Goal: Obtain resource: Download file/media

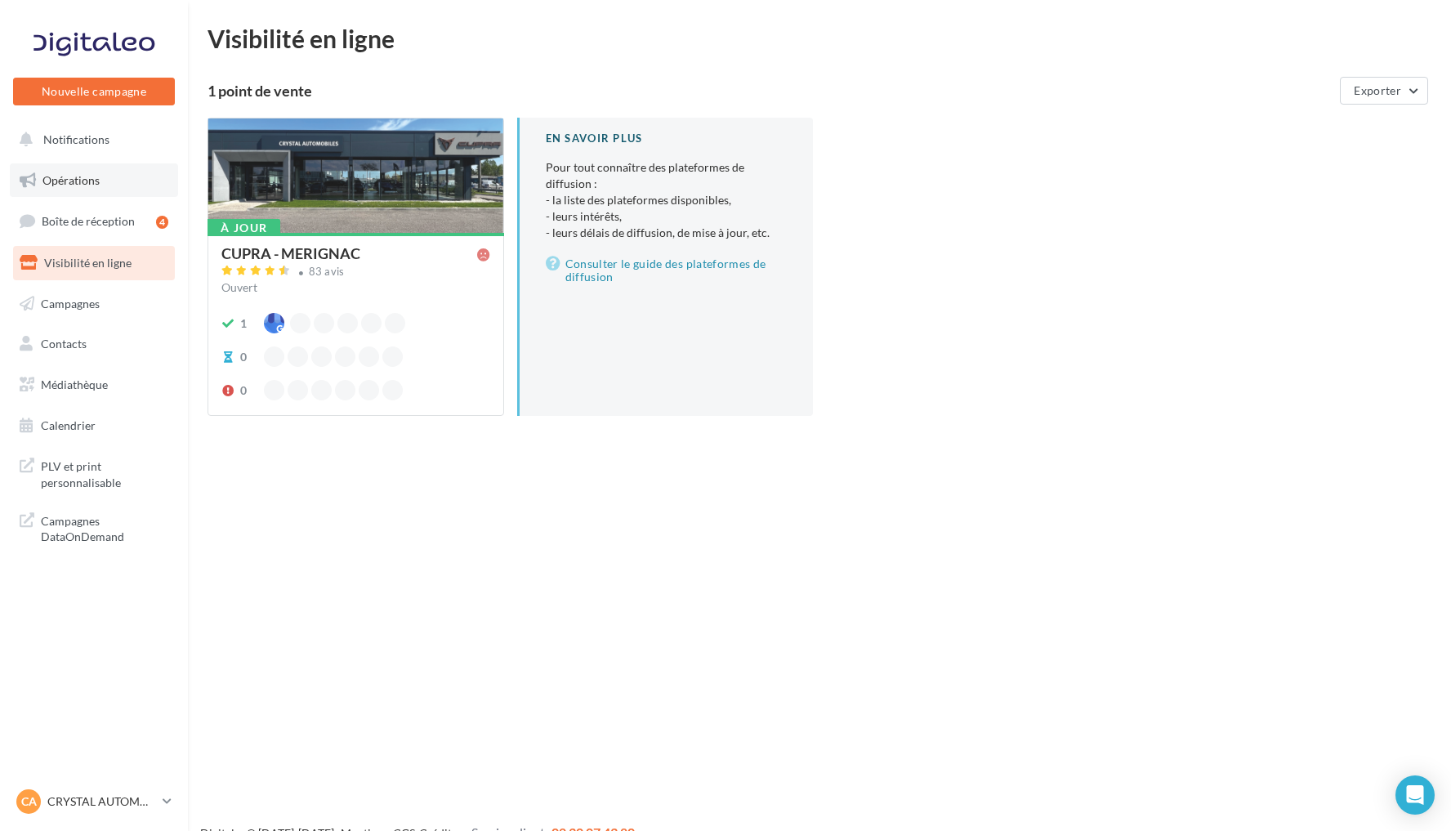
click at [107, 176] on link "Opérations" at bounding box center [94, 180] width 168 height 34
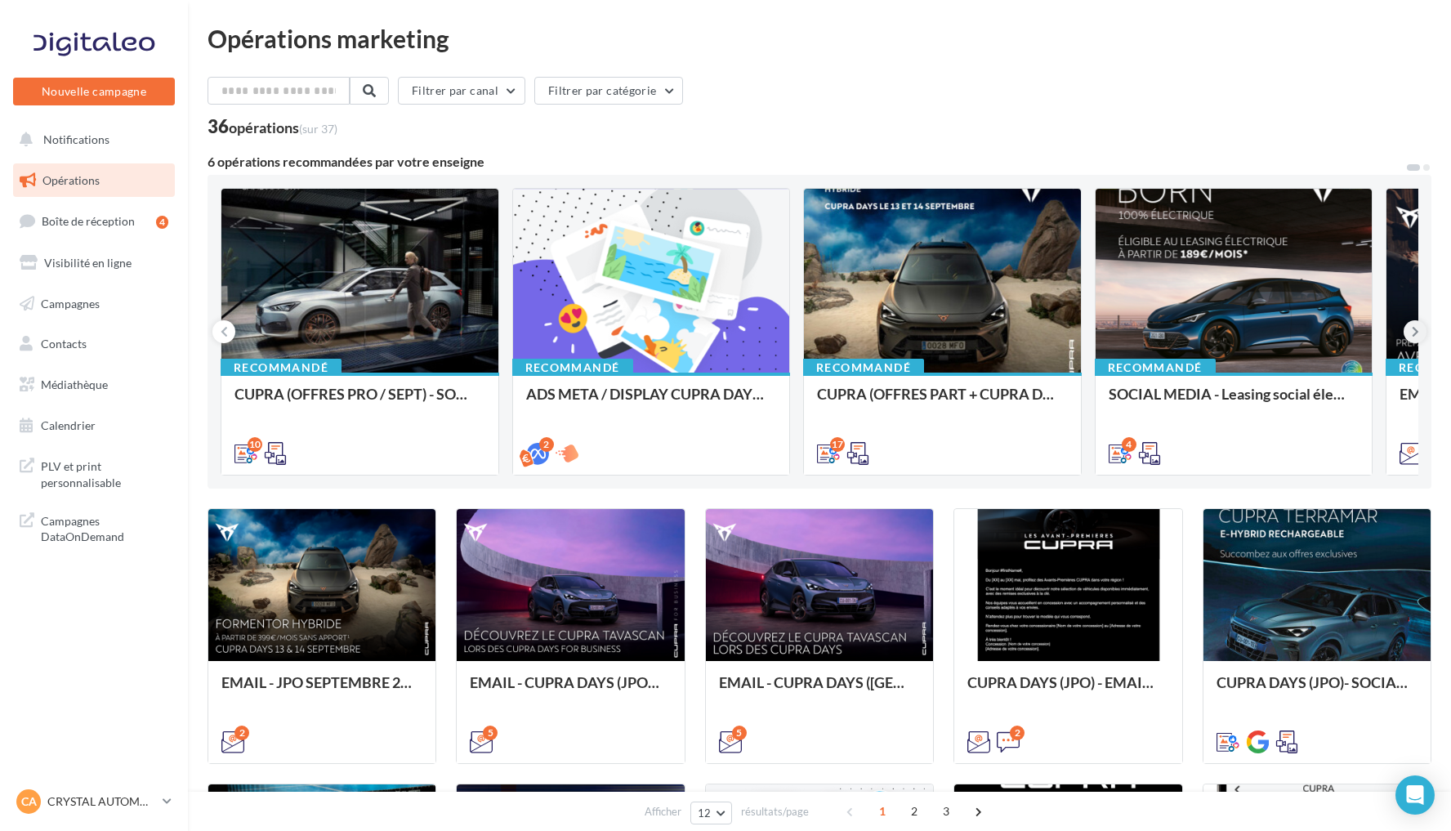
click at [1414, 332] on icon at bounding box center [1415, 332] width 7 height 16
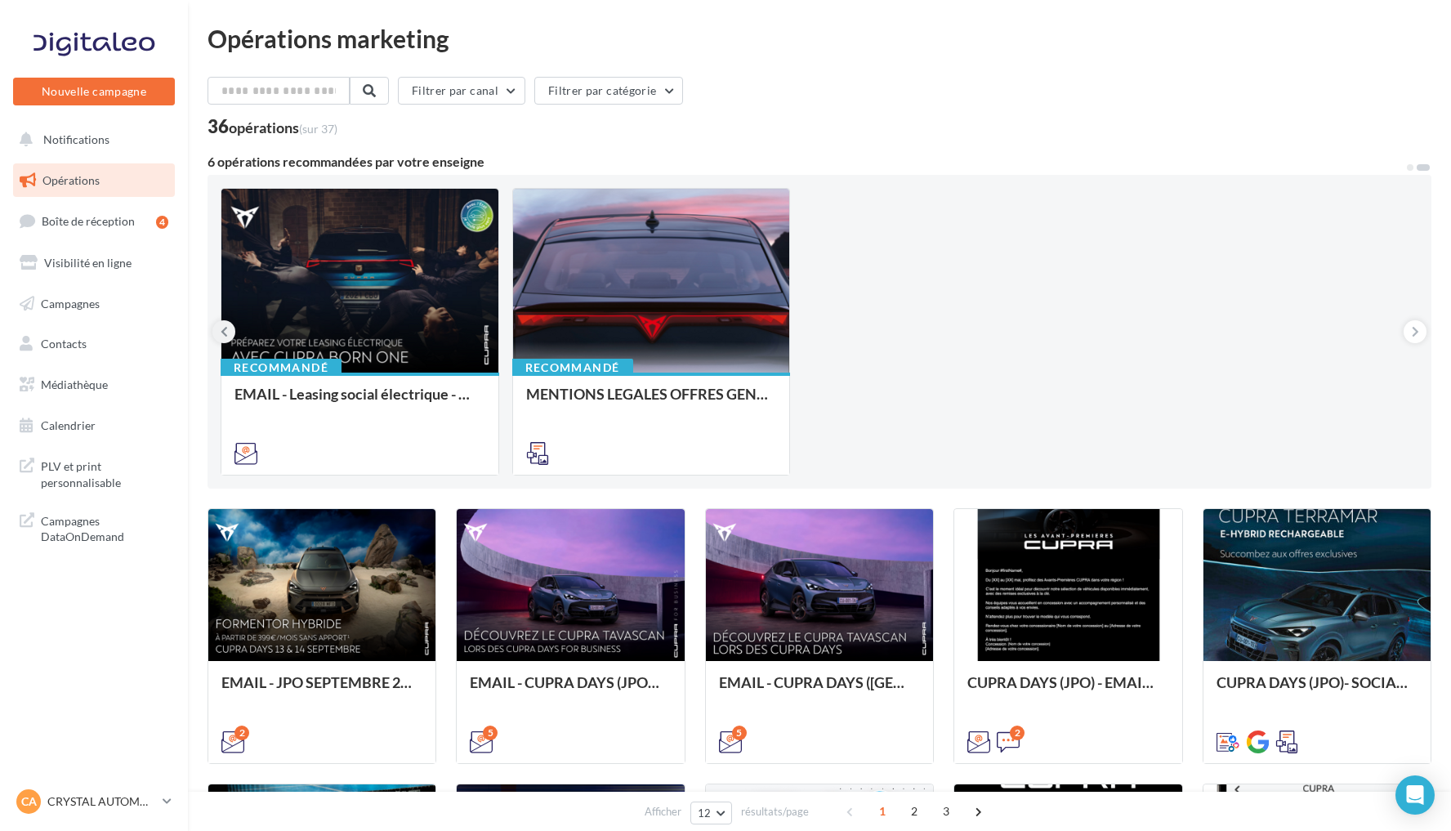
click at [226, 330] on icon at bounding box center [224, 332] width 7 height 16
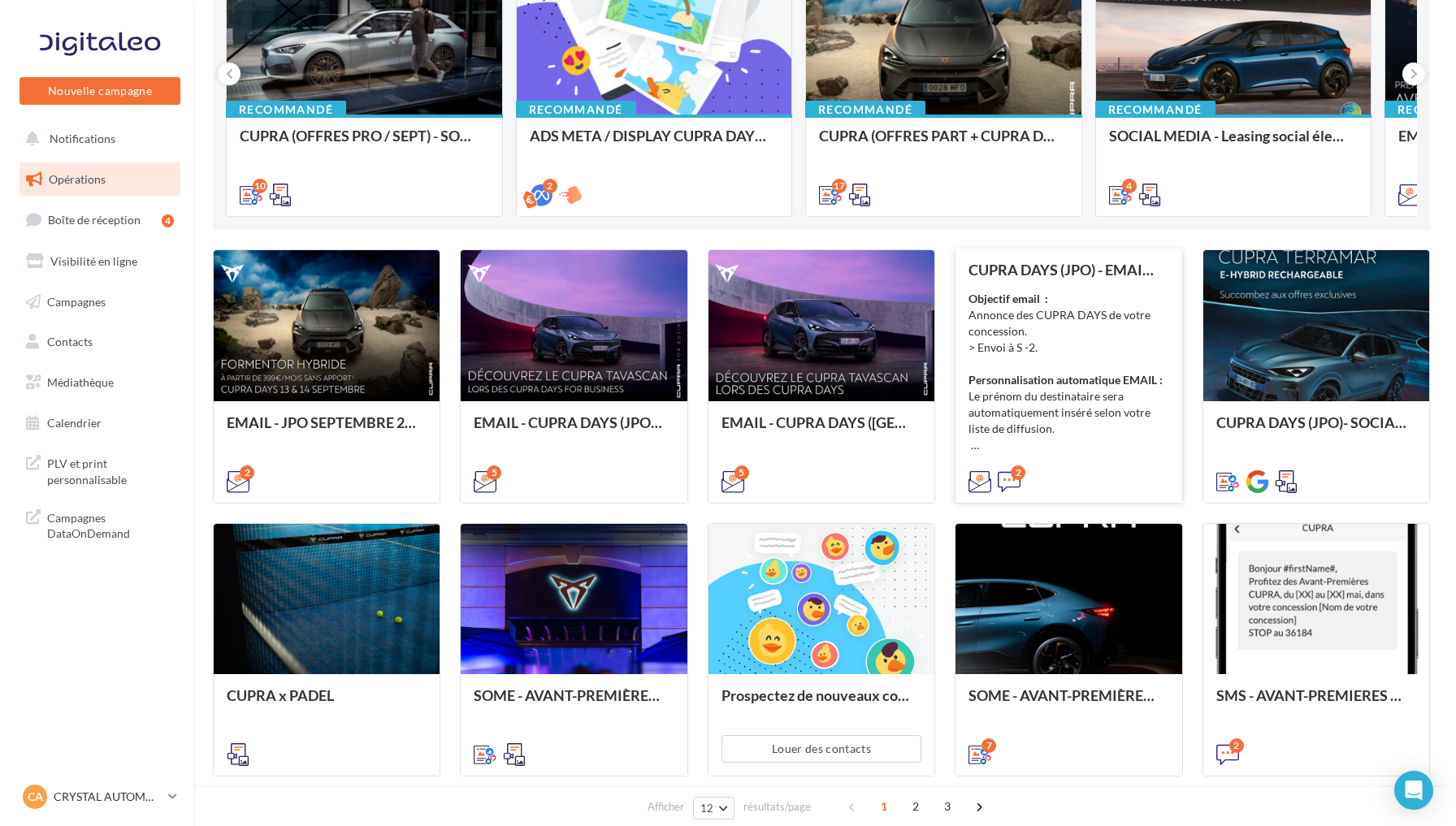
scroll to position [264, 0]
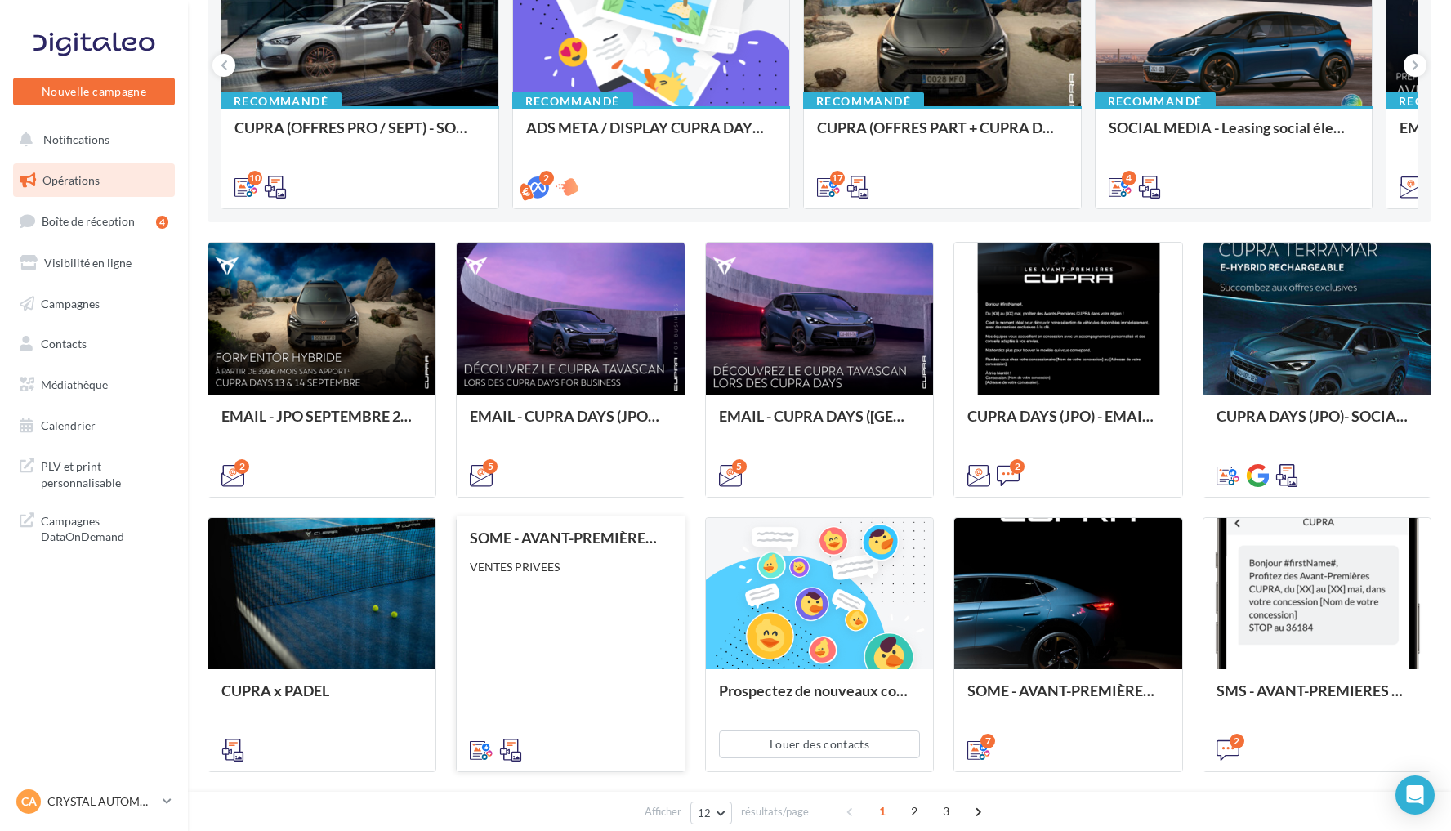
click at [592, 630] on div "SOME - AVANT-PREMIÈRES CUPRA FOR BUSINESS (VENTES PRIVEES) VENTES PRIVEES" at bounding box center [570, 642] width 201 height 227
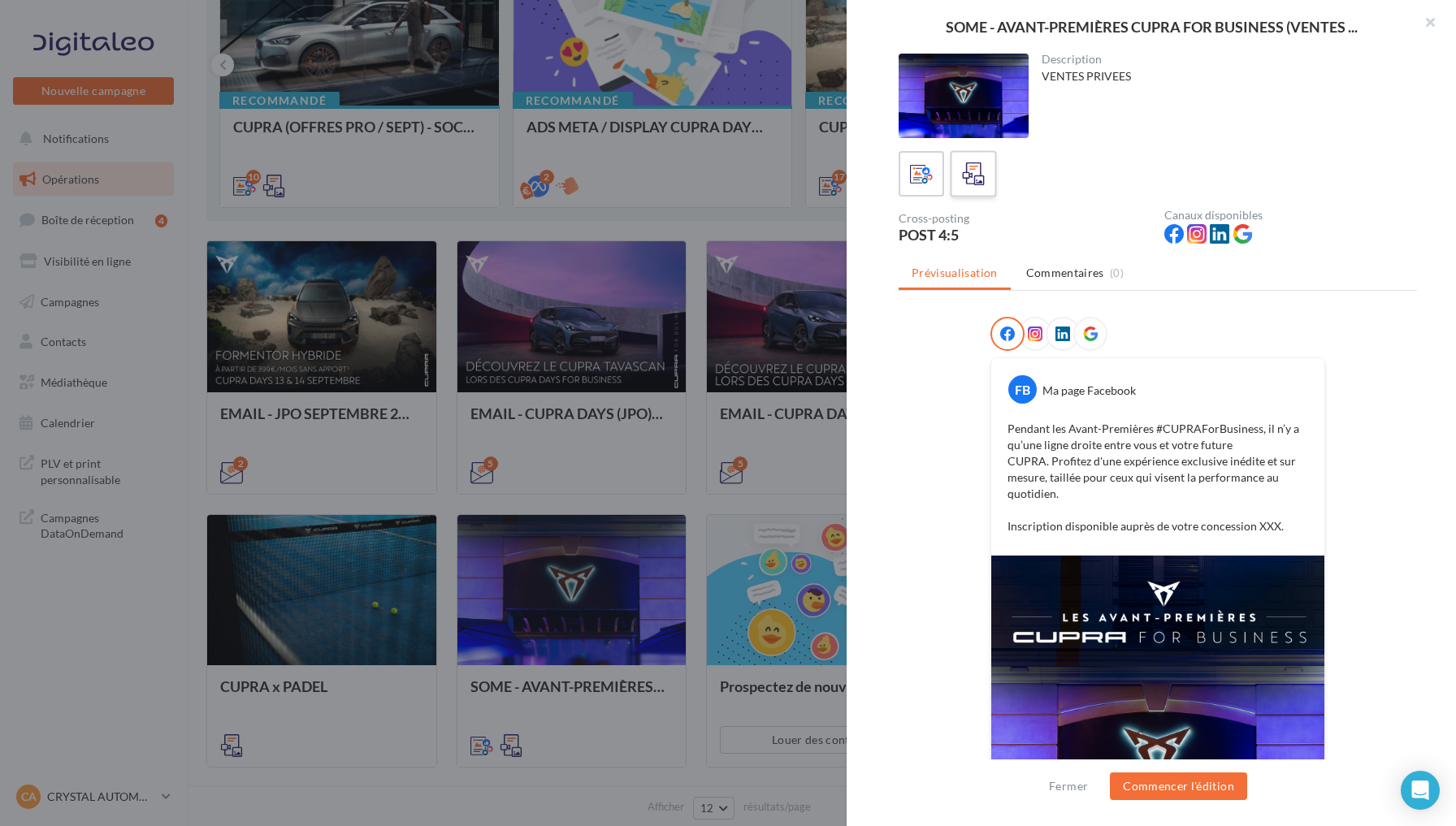
scroll to position [0, 0]
click at [976, 176] on icon at bounding box center [974, 174] width 24 height 24
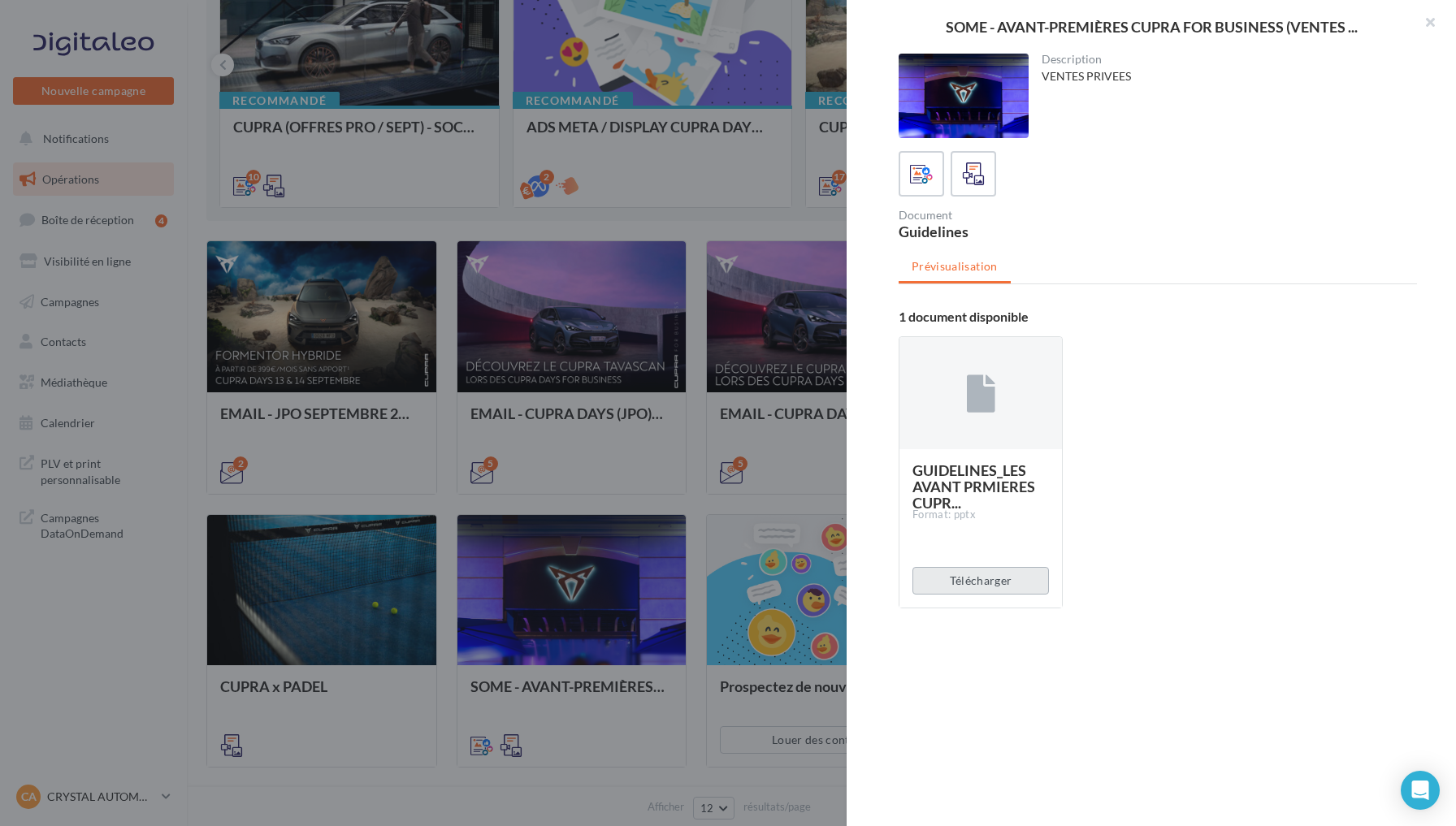
click at [977, 587] on button "Télécharger" at bounding box center [981, 580] width 136 height 28
click at [915, 180] on icon at bounding box center [922, 174] width 24 height 24
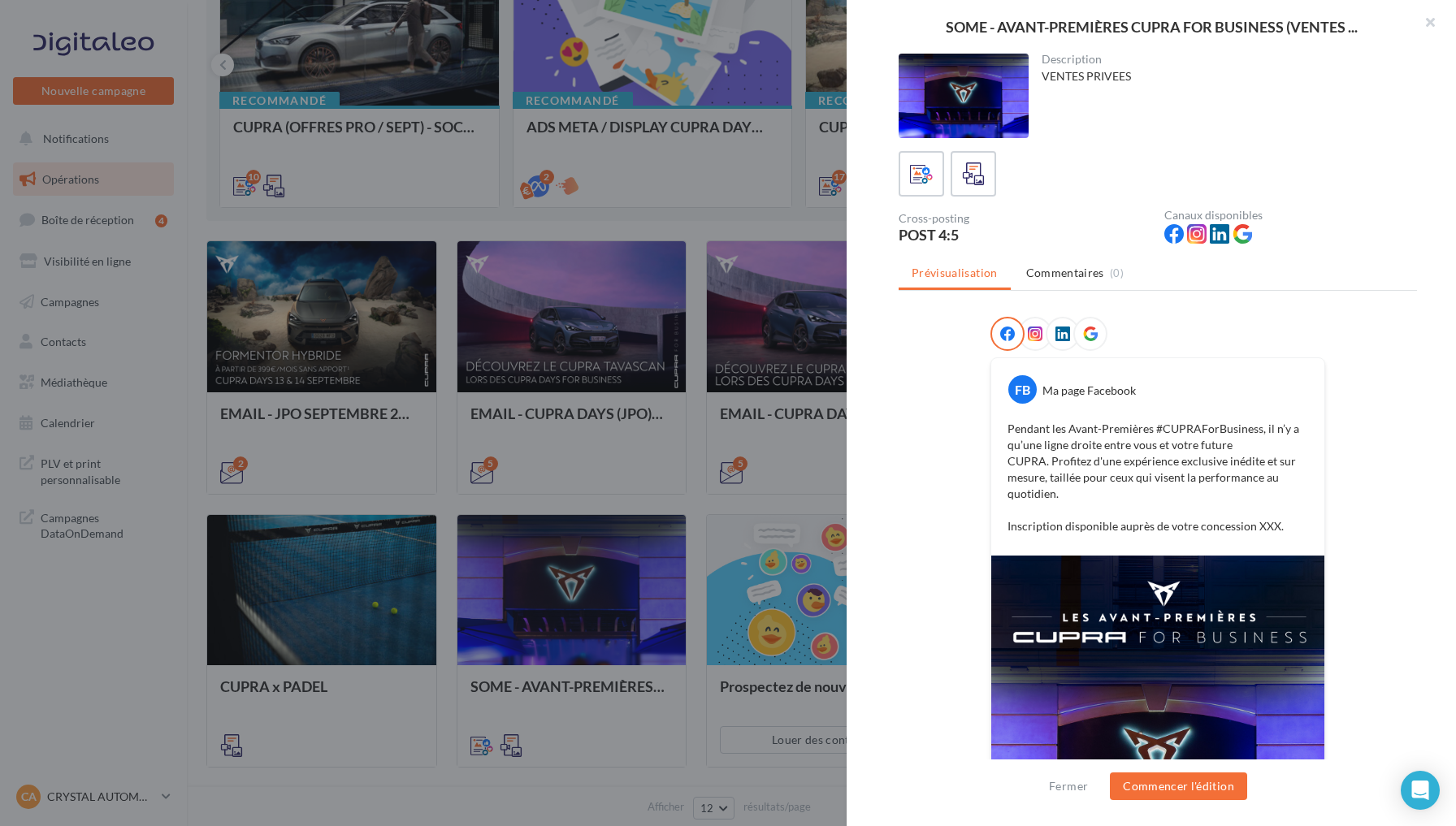
click at [1031, 322] on div at bounding box center [1035, 334] width 34 height 34
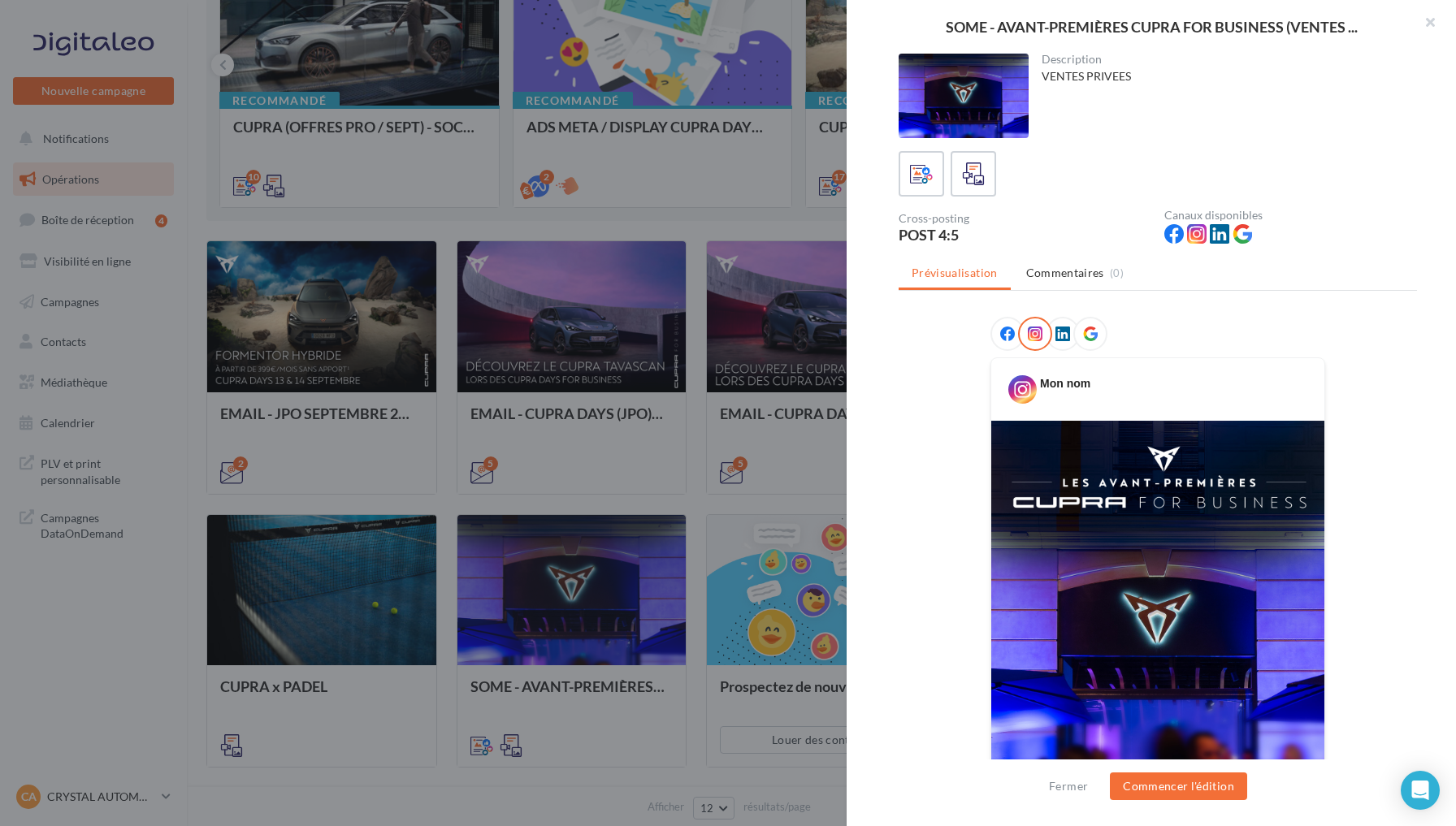
click at [1064, 339] on div at bounding box center [1063, 334] width 34 height 34
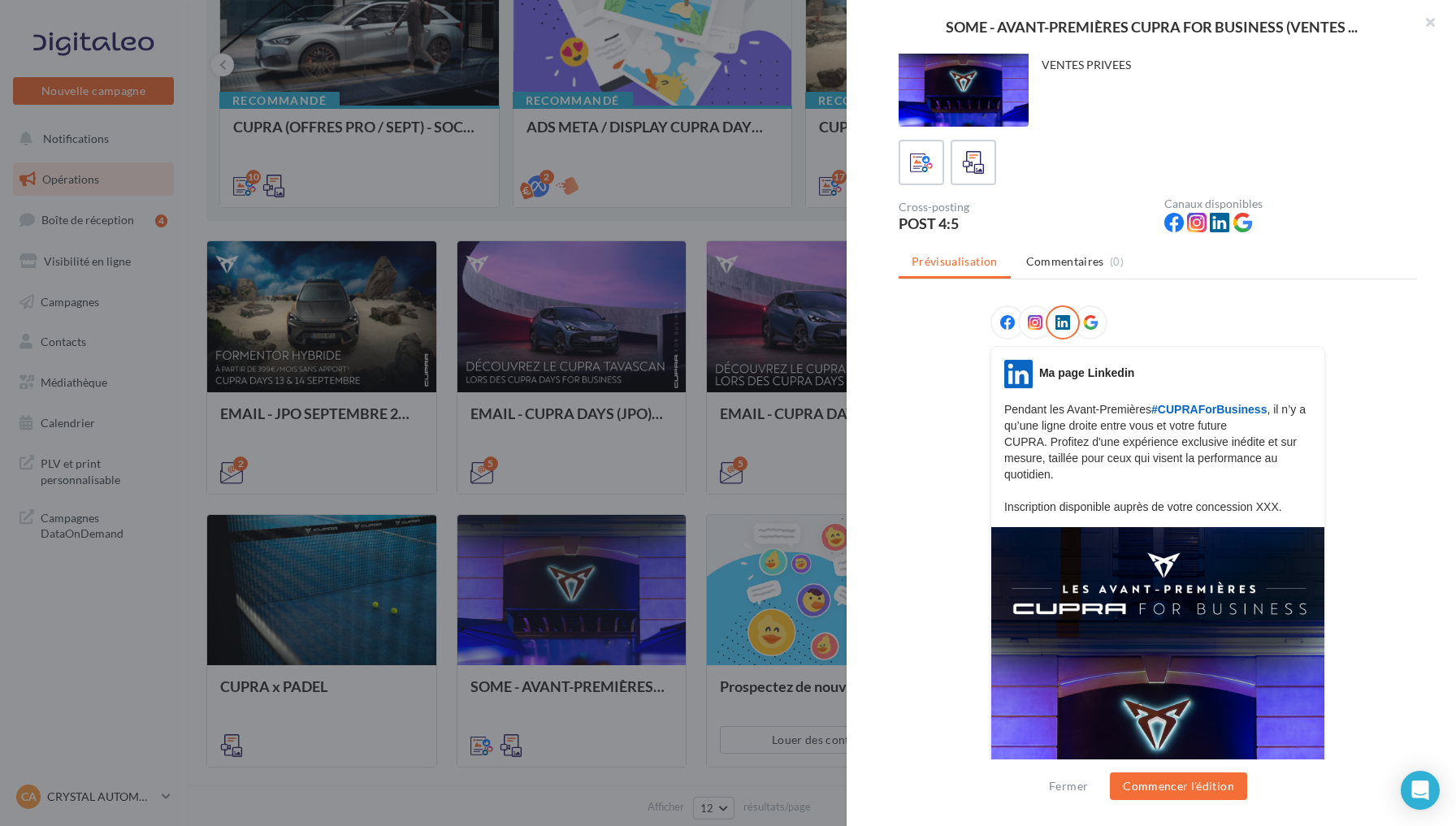
scroll to position [16, 0]
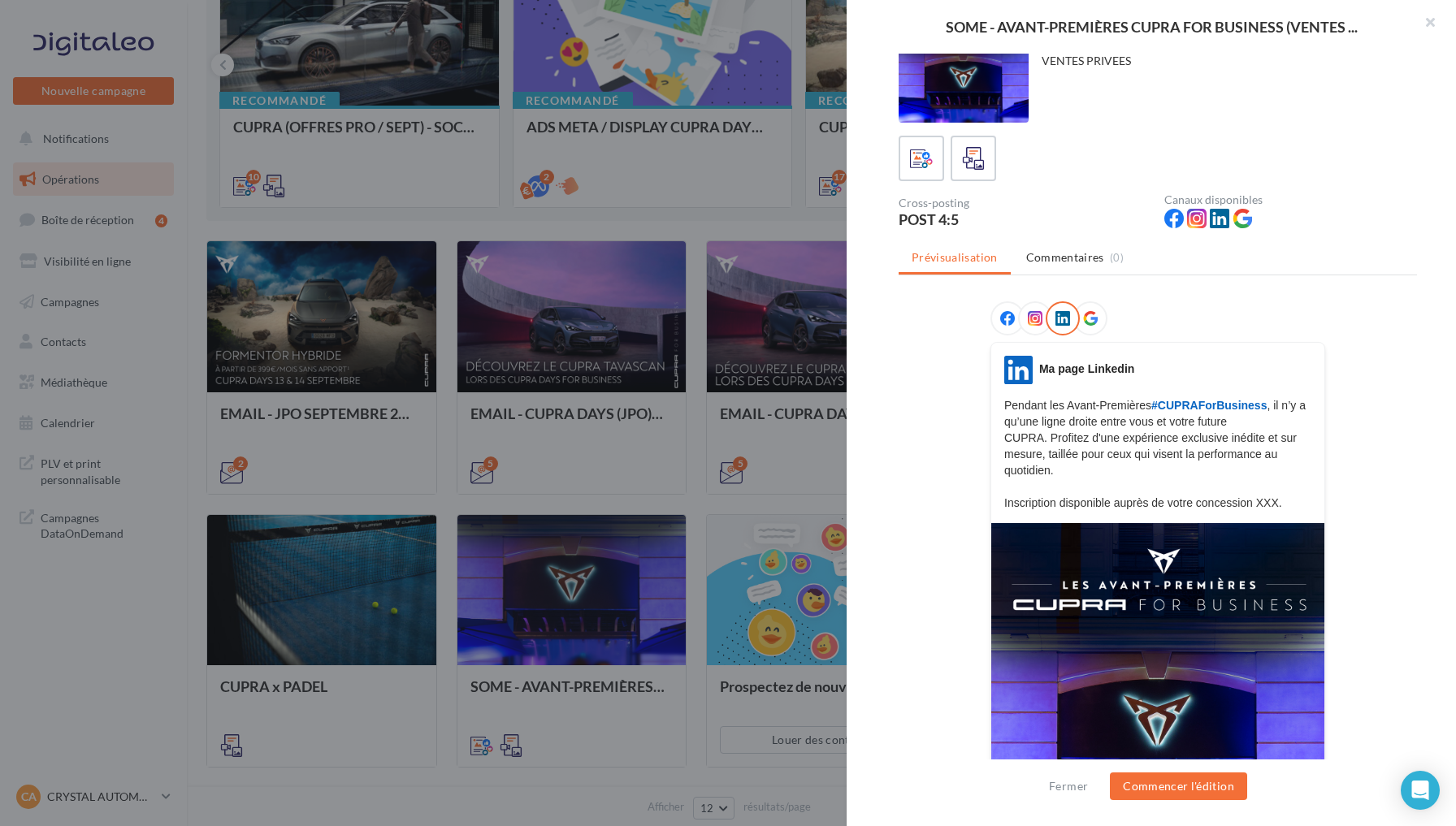
click at [1083, 322] on icon at bounding box center [1090, 318] width 15 height 15
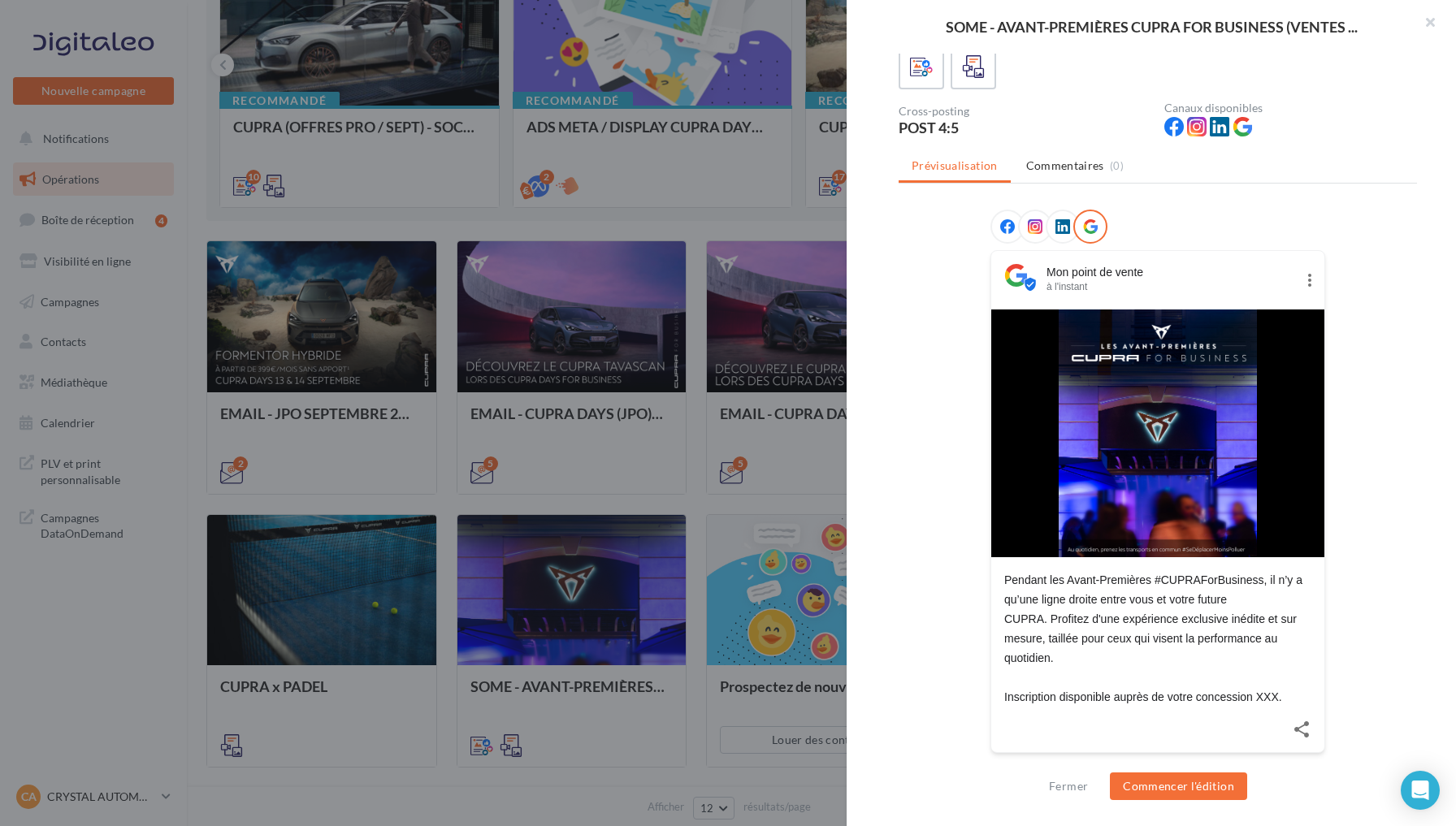
scroll to position [106, 0]
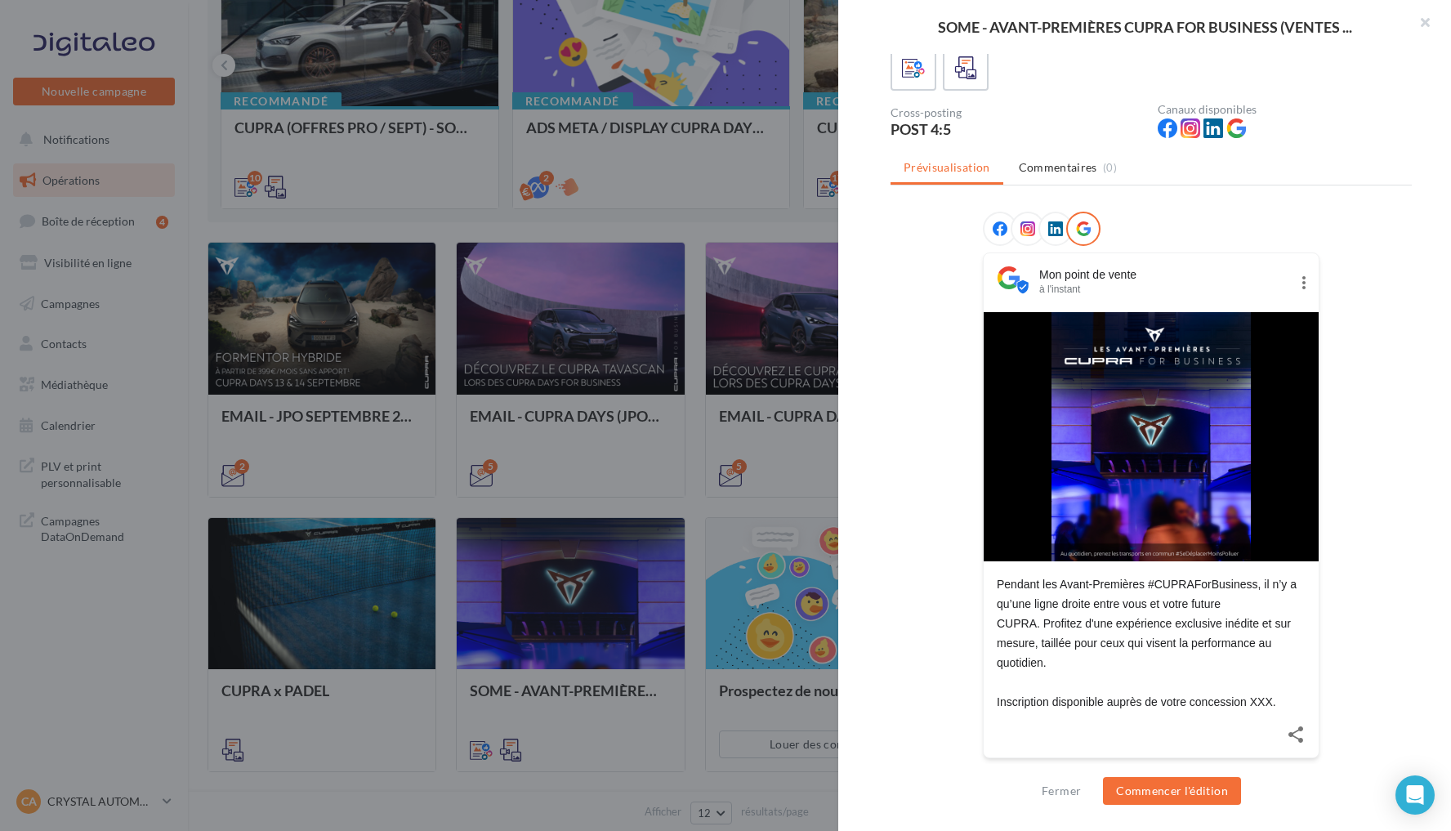
click at [789, 436] on div at bounding box center [725, 415] width 1451 height 831
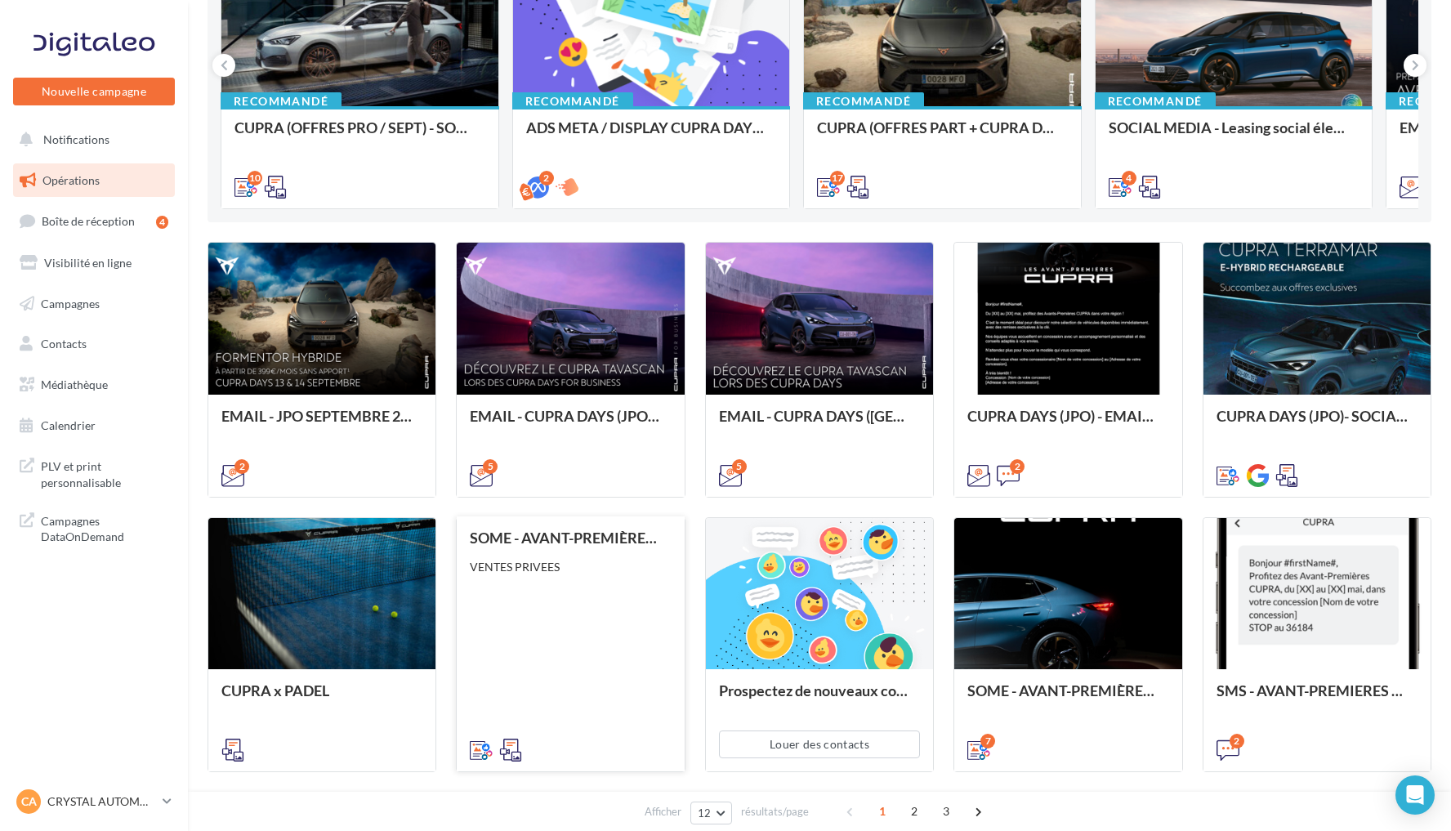
click at [601, 609] on div "SOME - AVANT-PREMIÈRES CUPRA FOR BUSINESS (VENTES PRIVEES) VENTES PRIVEES" at bounding box center [570, 642] width 201 height 227
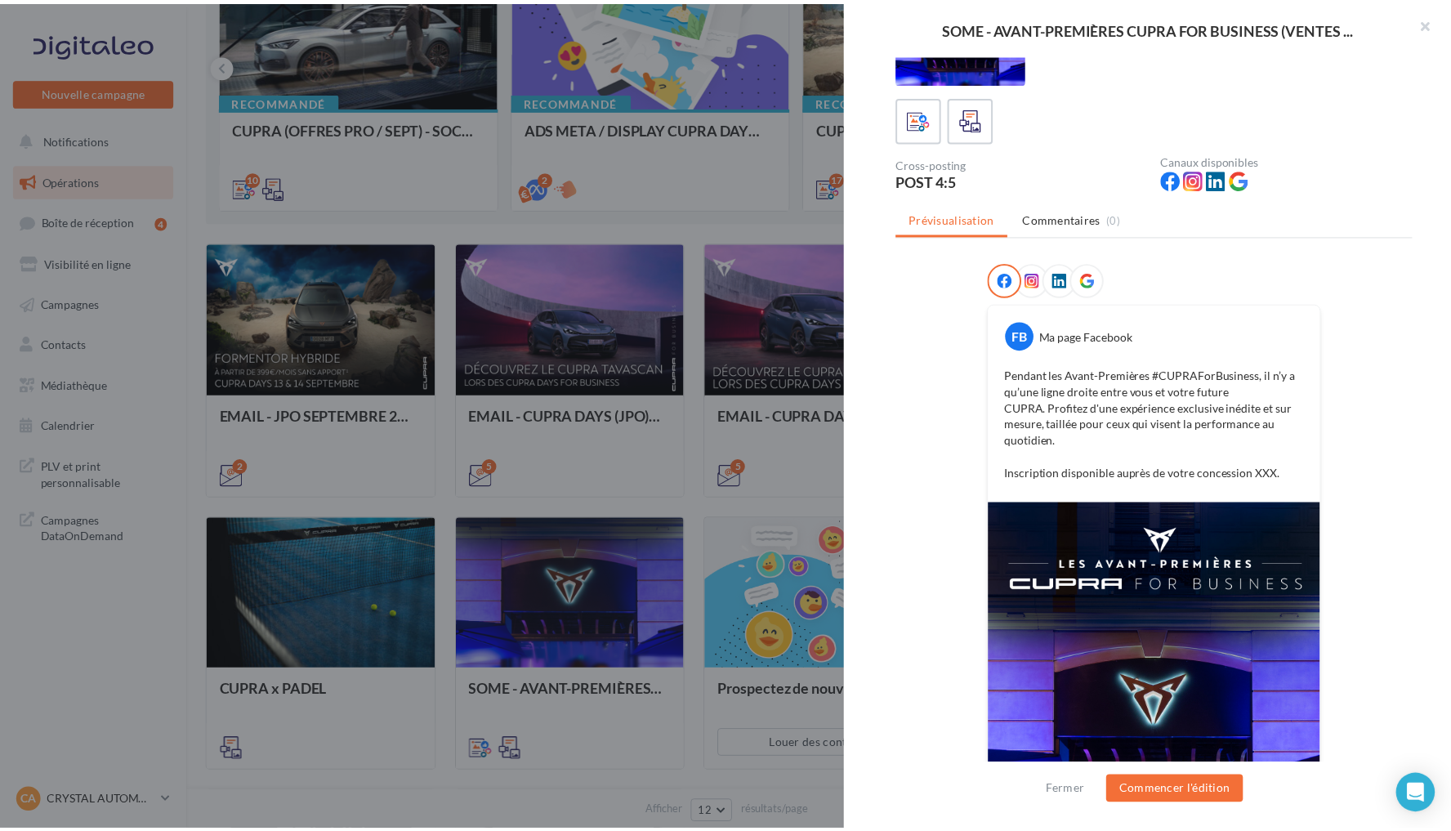
scroll to position [61, 0]
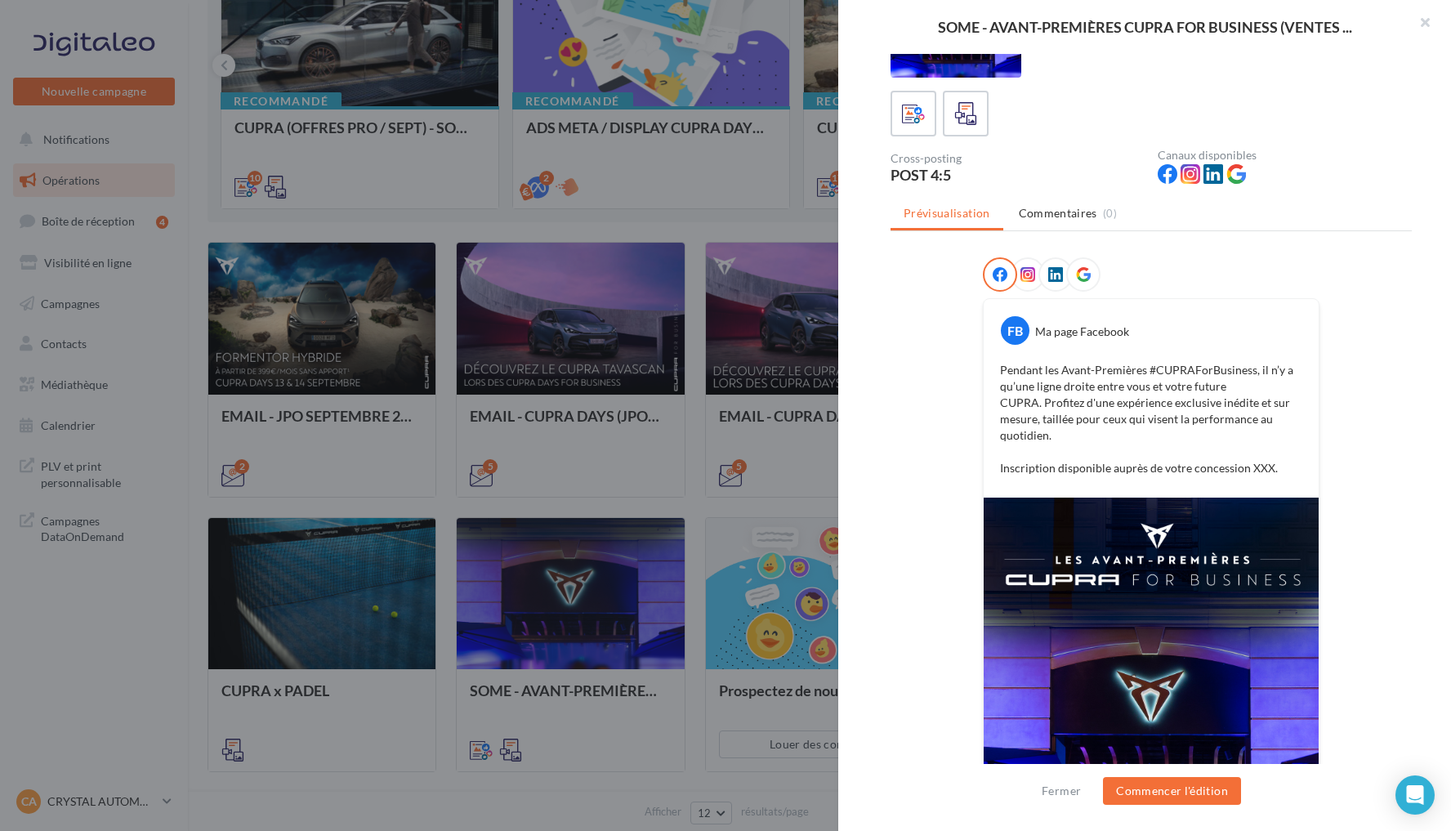
click at [708, 516] on div at bounding box center [725, 415] width 1451 height 831
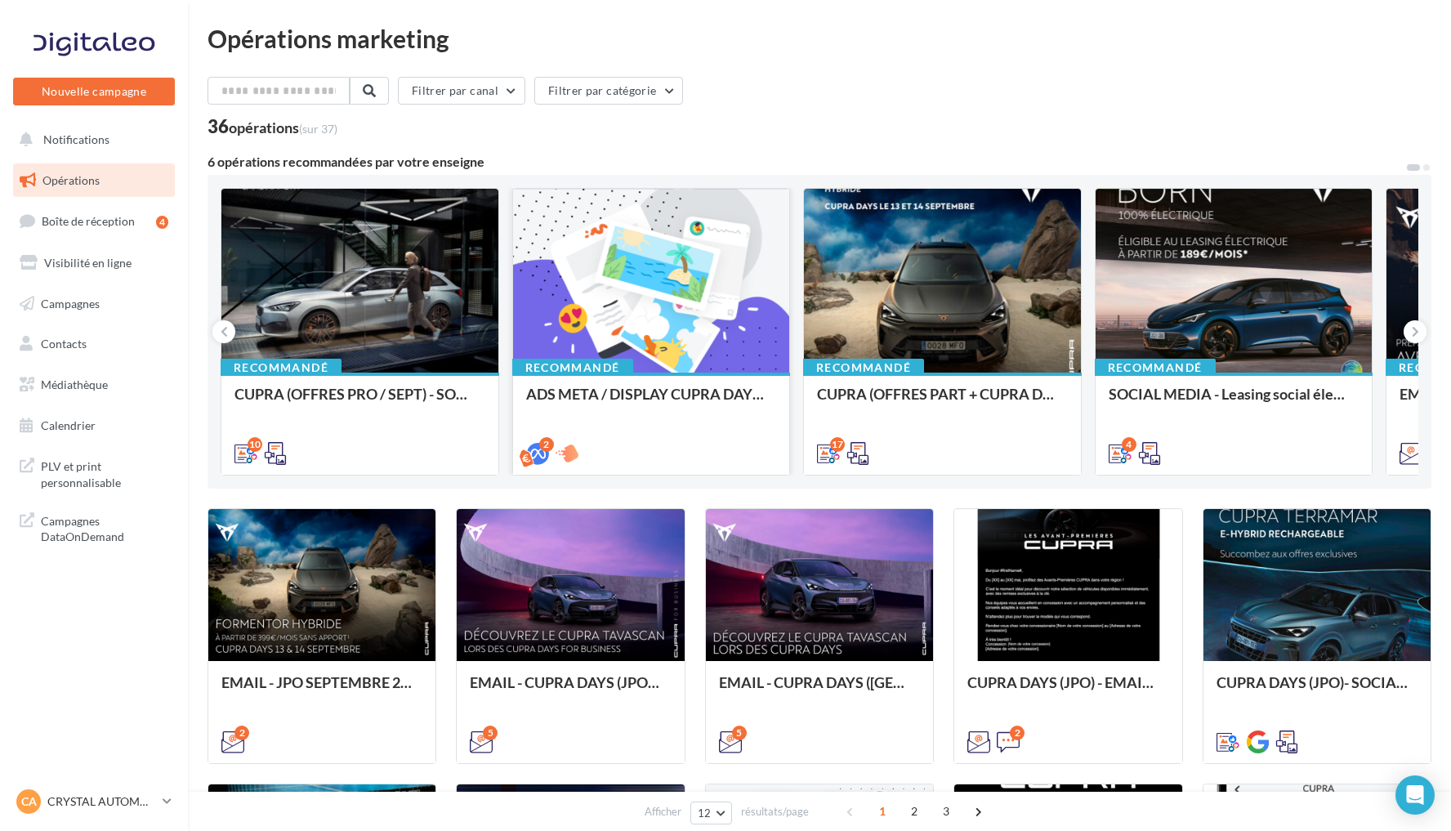
scroll to position [0, 0]
click at [110, 386] on link "Médiathèque" at bounding box center [94, 385] width 168 height 34
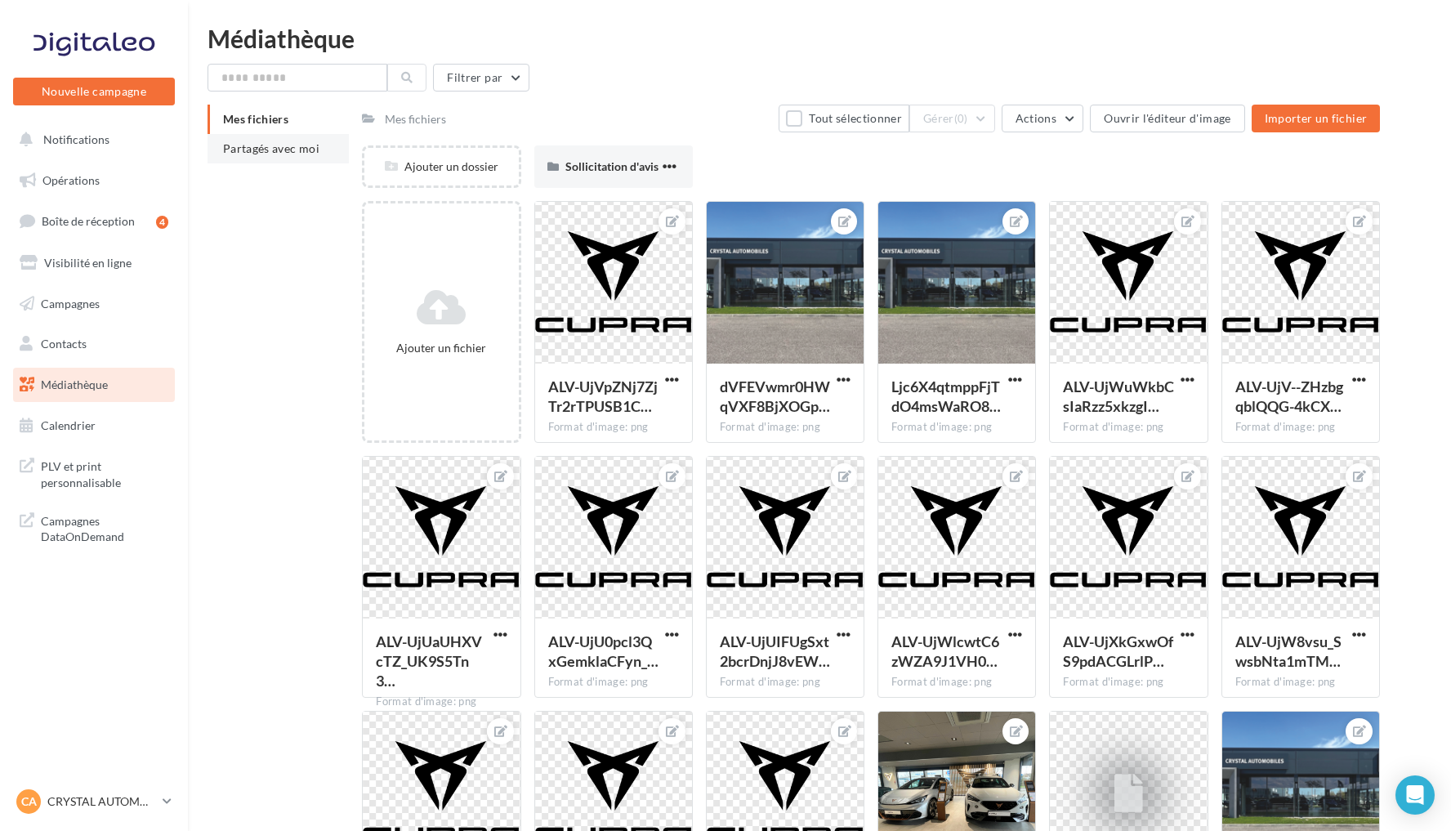
click at [276, 147] on span "Partagés avec moi" at bounding box center [271, 148] width 96 height 14
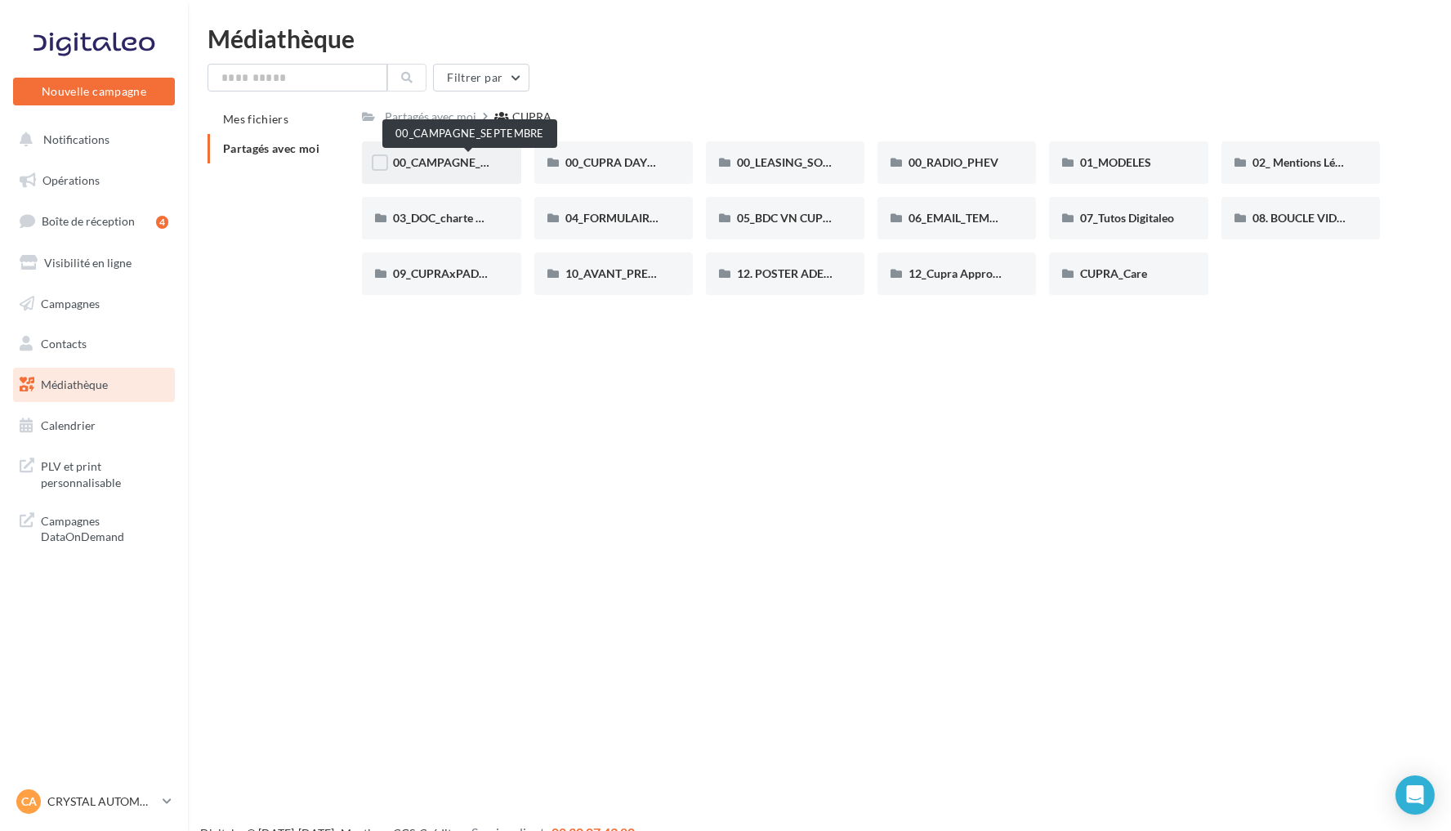
click at [450, 162] on span "00_CAMPAGNE_SEPTEMBRE" at bounding box center [469, 162] width 153 height 14
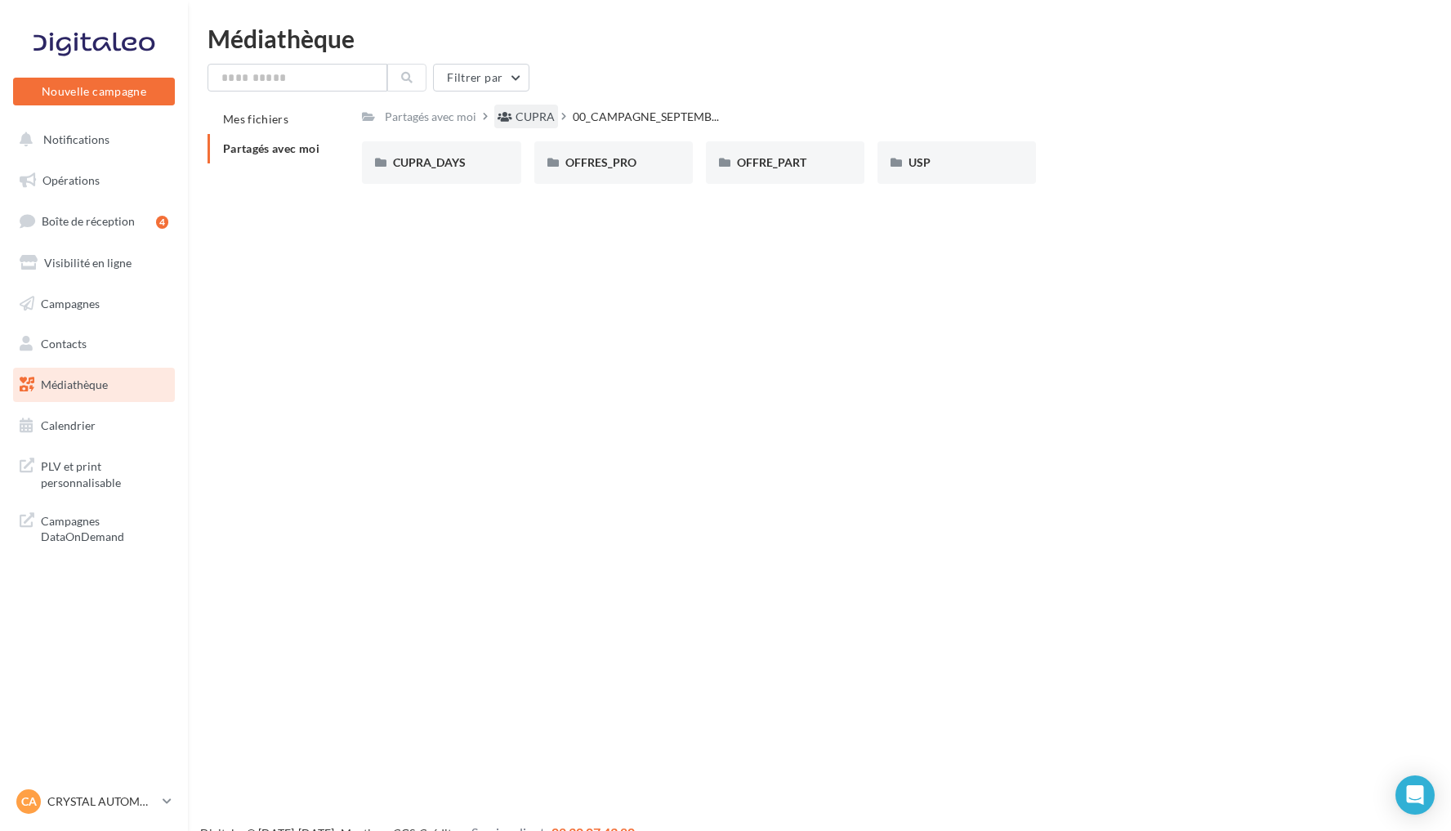
click at [534, 114] on div "CUPRA" at bounding box center [535, 117] width 39 height 16
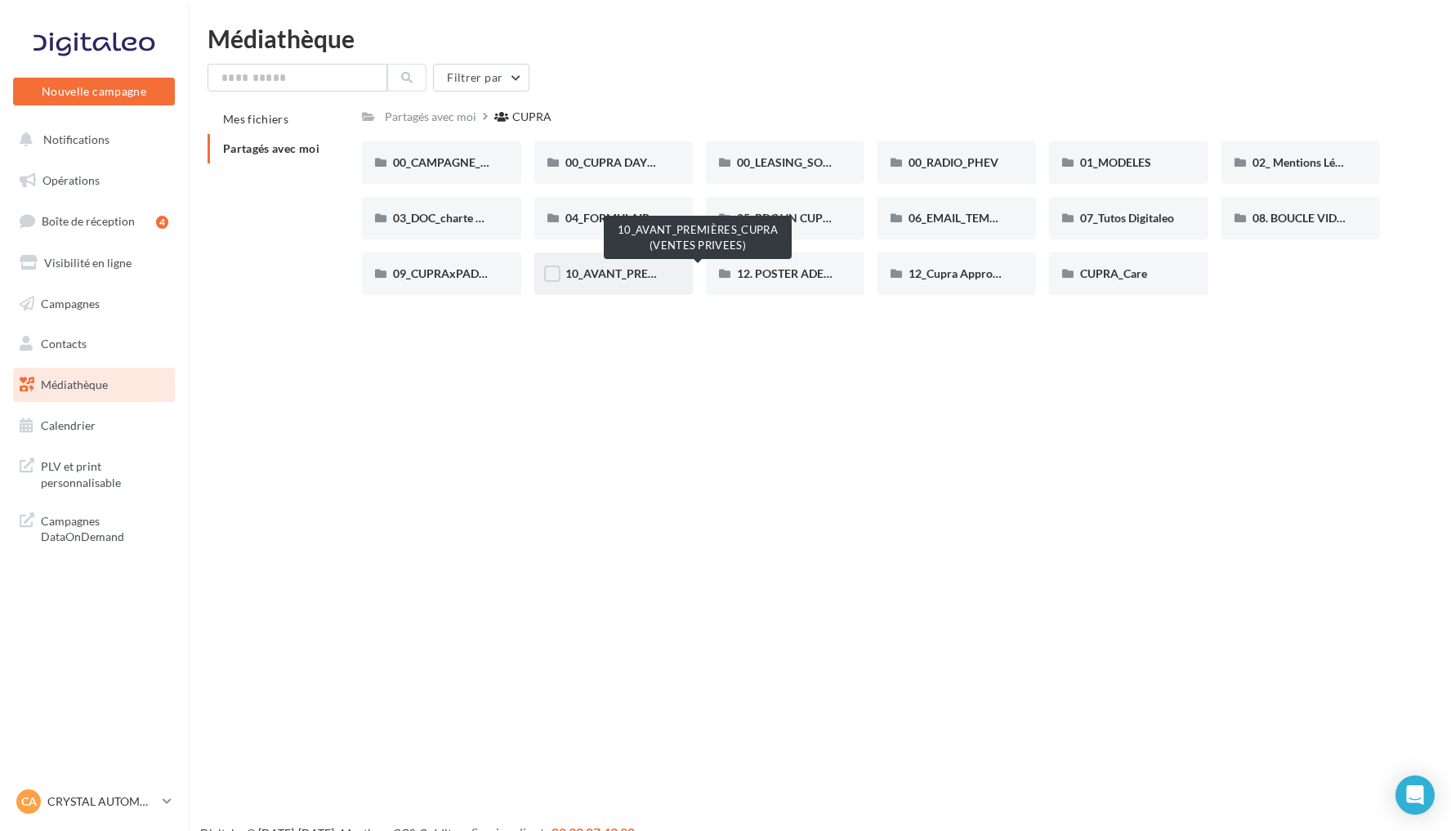
click at [601, 278] on span "10_AVANT_PREMIÈRES_CUPRA (VENTES PRIVEES)" at bounding box center [698, 273] width 267 height 14
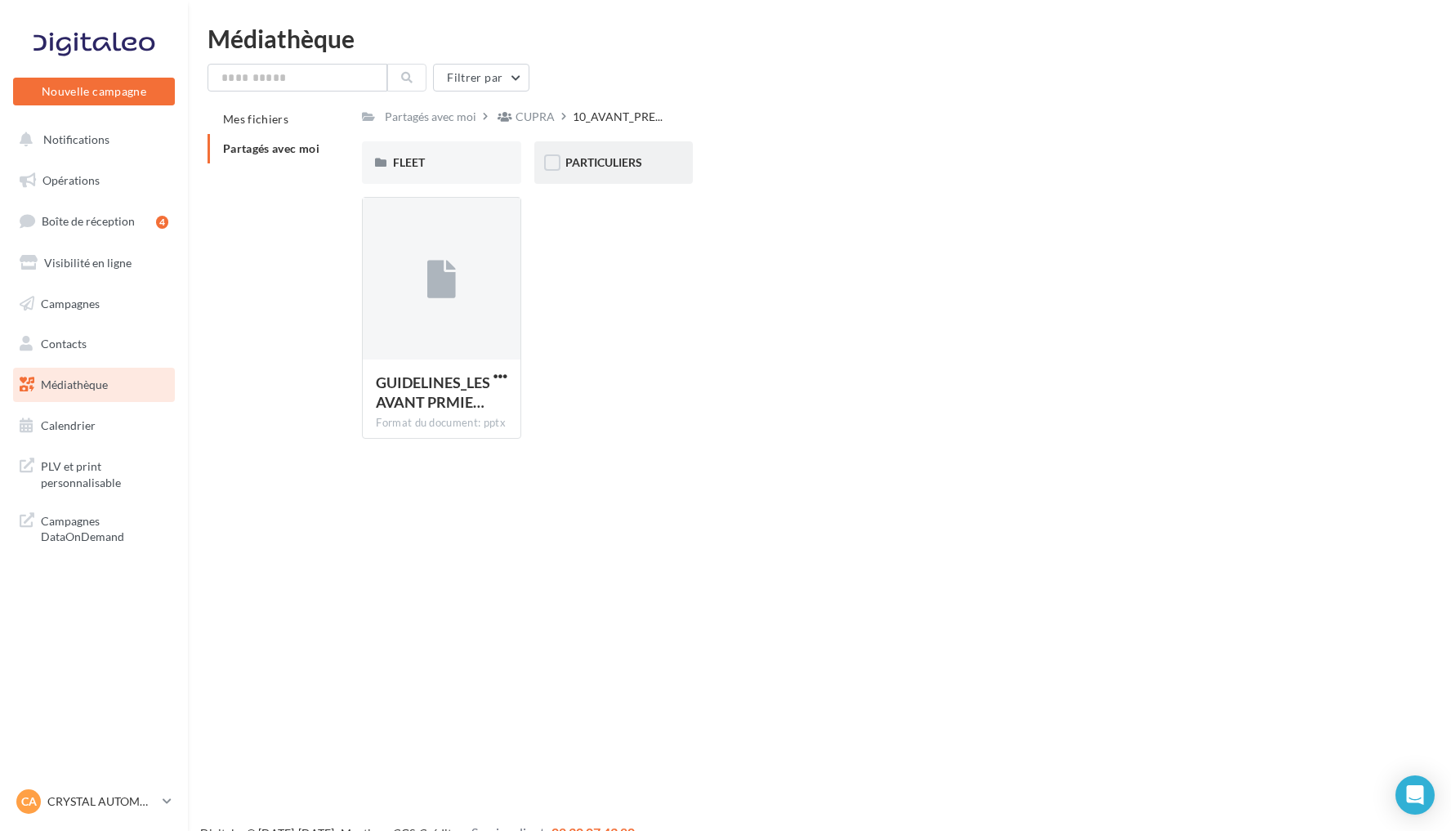
click at [624, 154] on div "PARTICULIERS" at bounding box center [613, 162] width 159 height 42
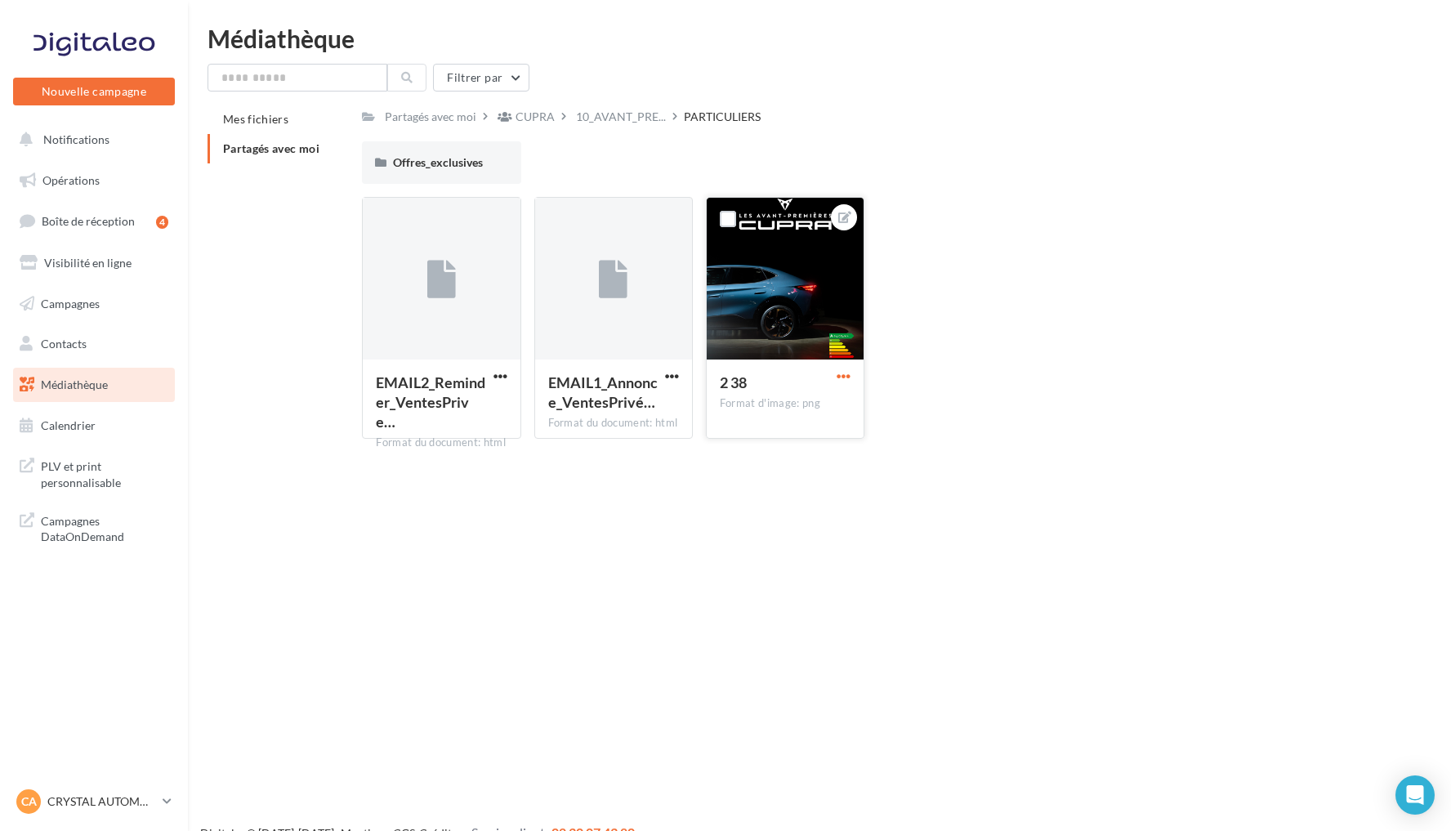
click at [846, 380] on span "button" at bounding box center [844, 376] width 14 height 14
click at [801, 448] on button "Télécharger" at bounding box center [767, 451] width 172 height 42
click at [449, 163] on span "Offres_exclusives" at bounding box center [438, 162] width 90 height 14
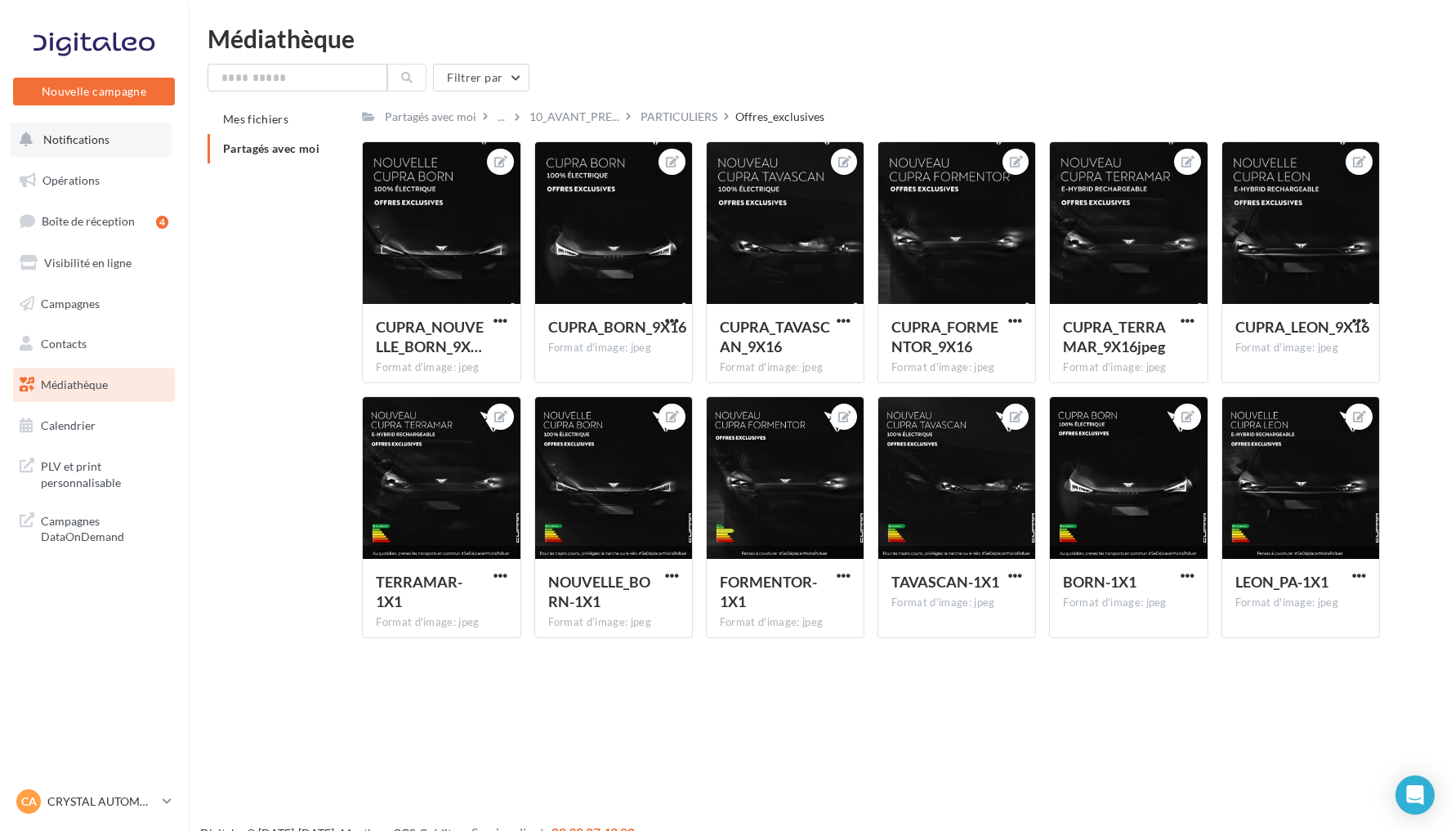
click at [122, 153] on button "Notifications" at bounding box center [91, 140] width 162 height 34
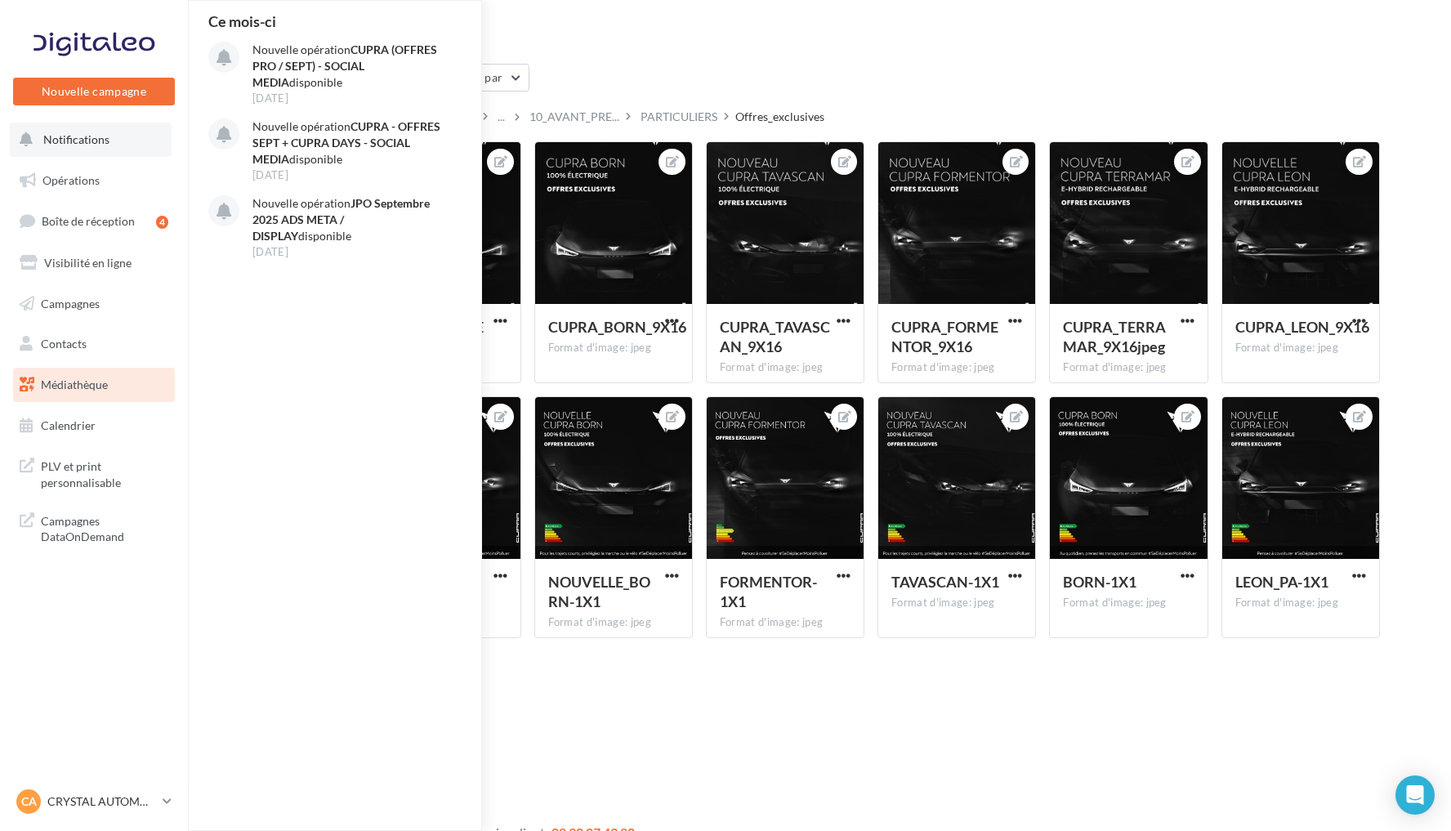
click at [95, 153] on button "Notifications Ce mois-ci Nouvelle opération CUPRA (OFFRES PRO / SEPT) - SOCIAL …" at bounding box center [91, 140] width 162 height 34
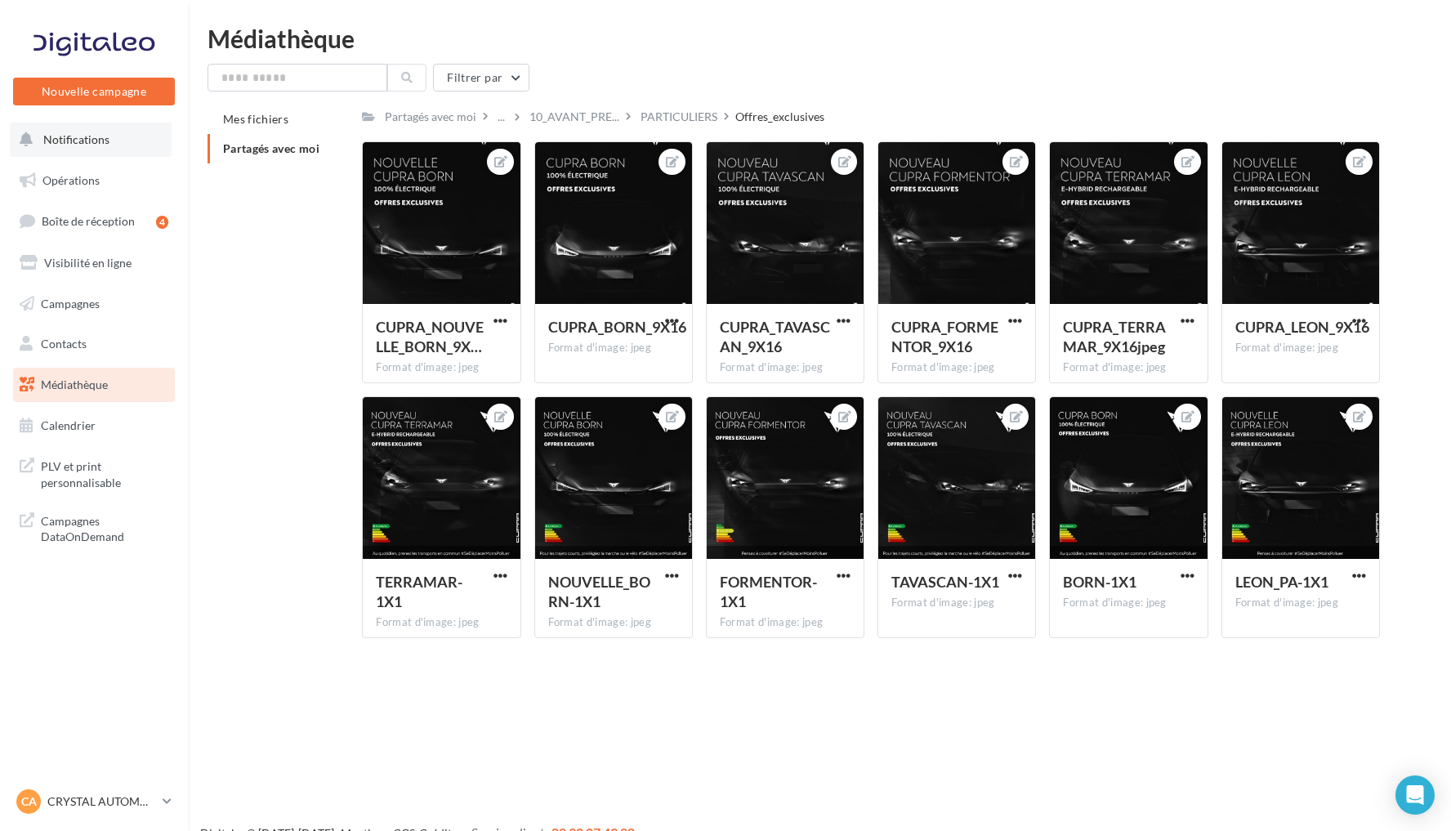
click at [101, 130] on button "Notifications" at bounding box center [91, 140] width 162 height 34
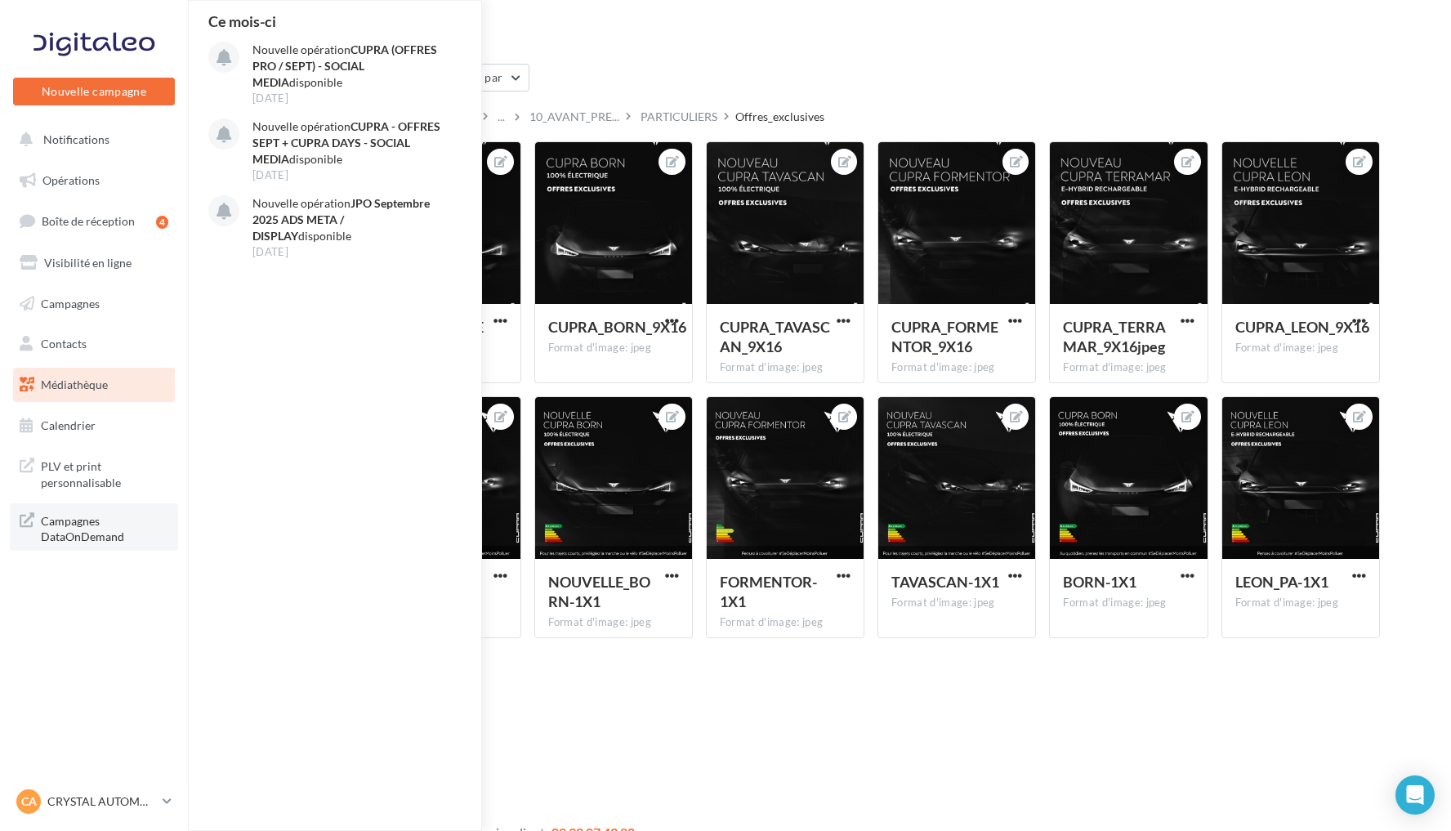
click at [126, 525] on span "Campagnes DataOnDemand" at bounding box center [104, 527] width 127 height 35
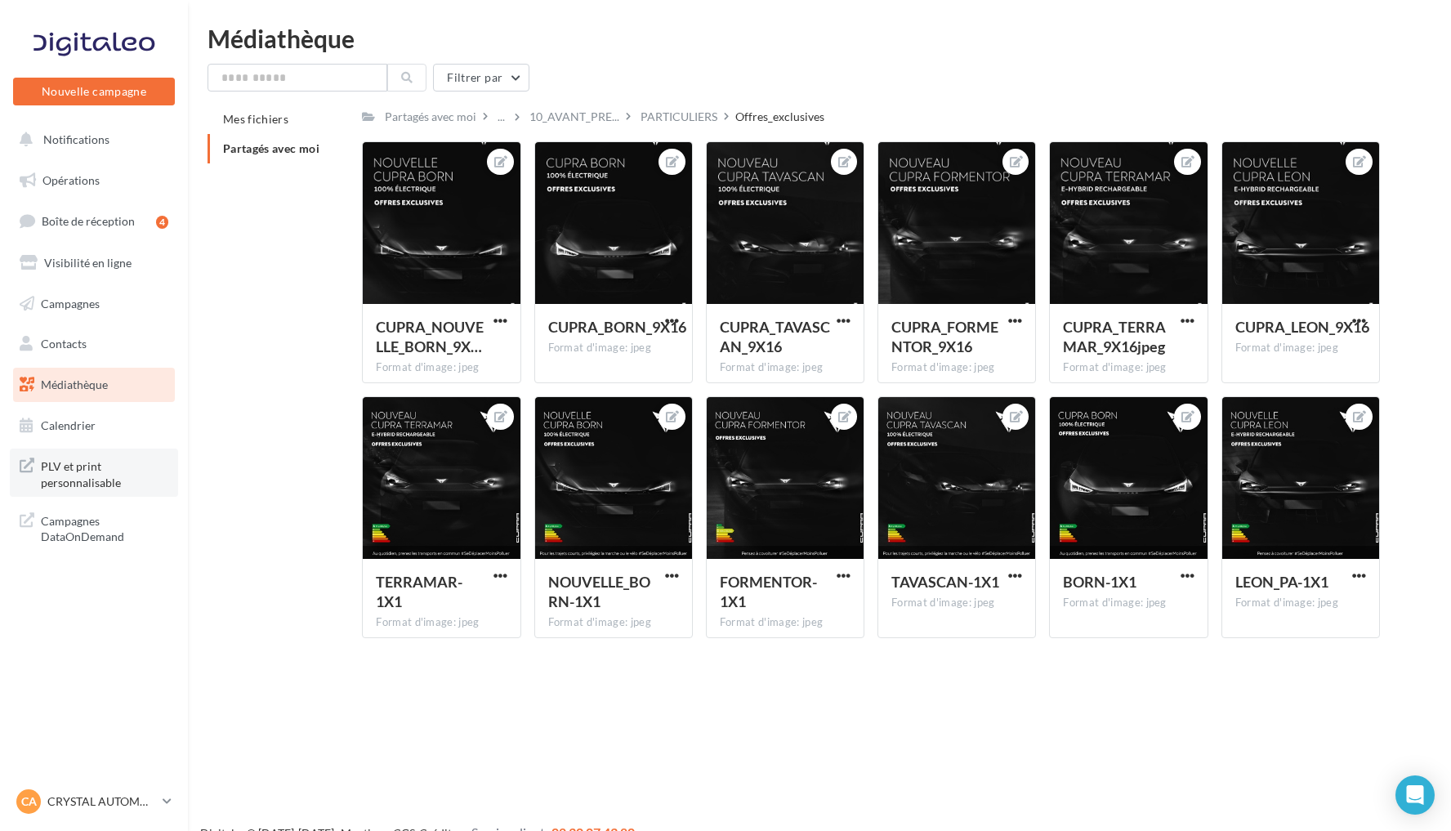
click at [127, 478] on span "PLV et print personnalisable" at bounding box center [104, 472] width 127 height 35
click at [121, 187] on link "Opérations" at bounding box center [94, 180] width 168 height 34
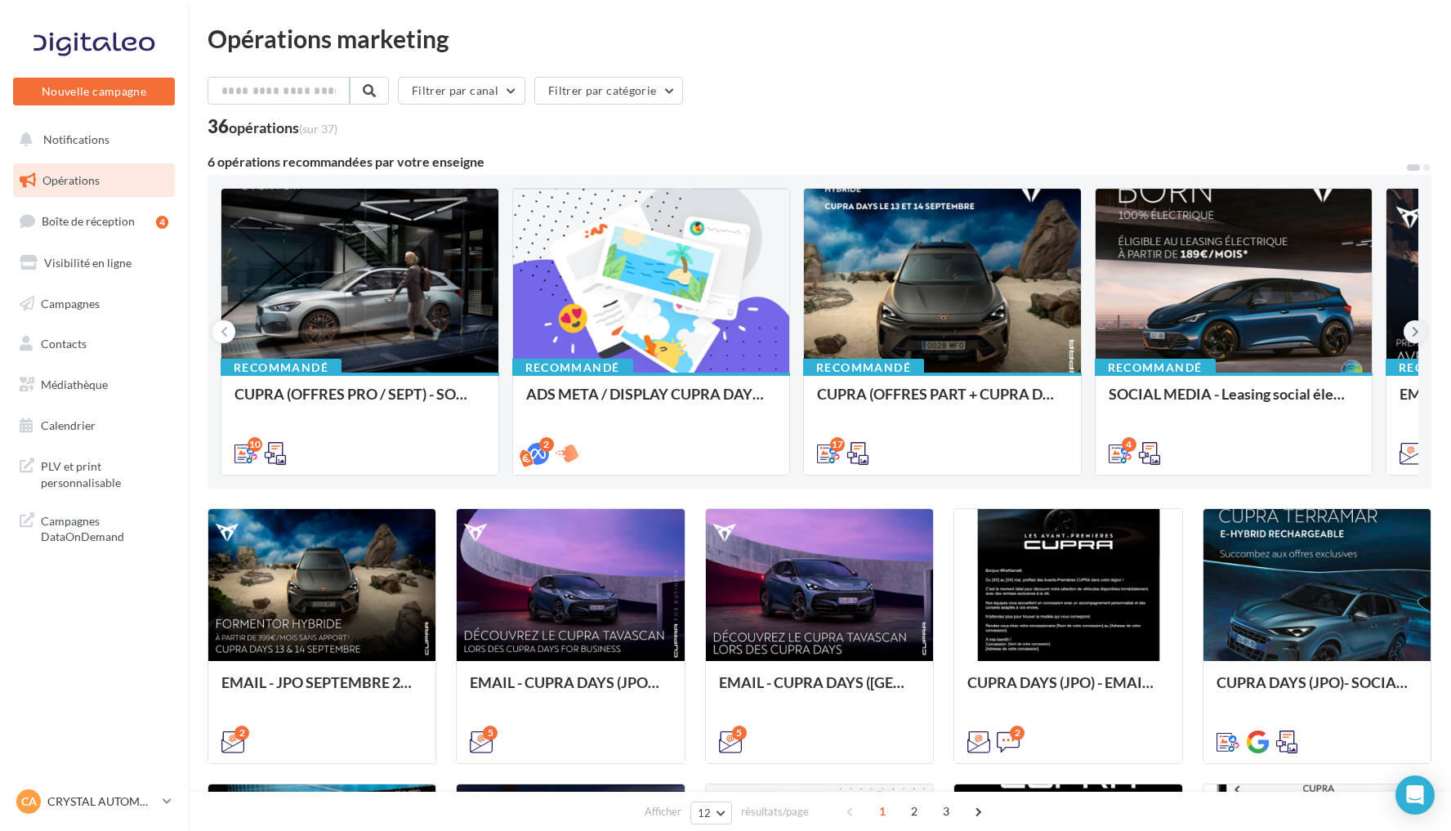
click at [1417, 339] on icon at bounding box center [1415, 332] width 7 height 16
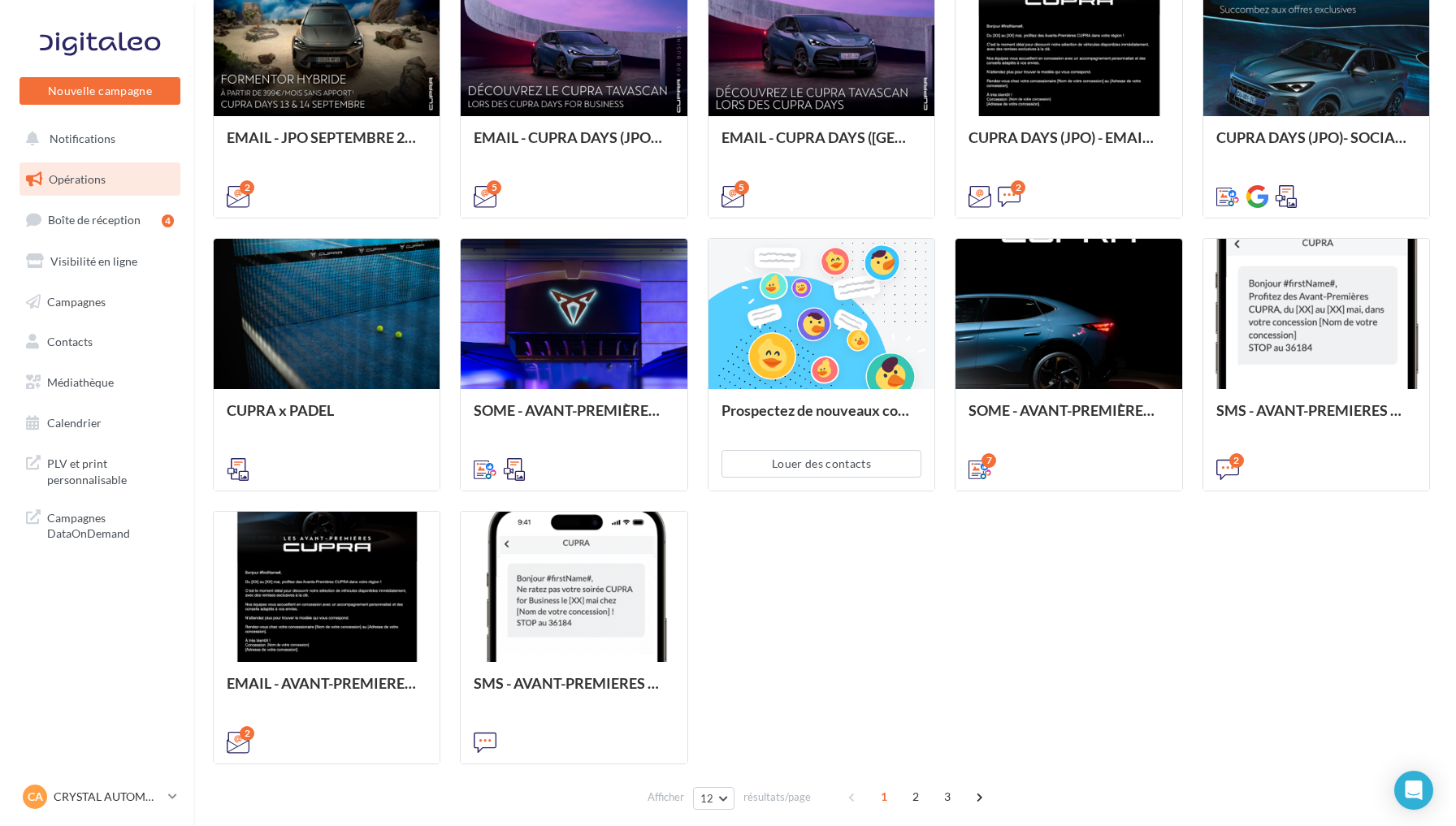
scroll to position [543, 0]
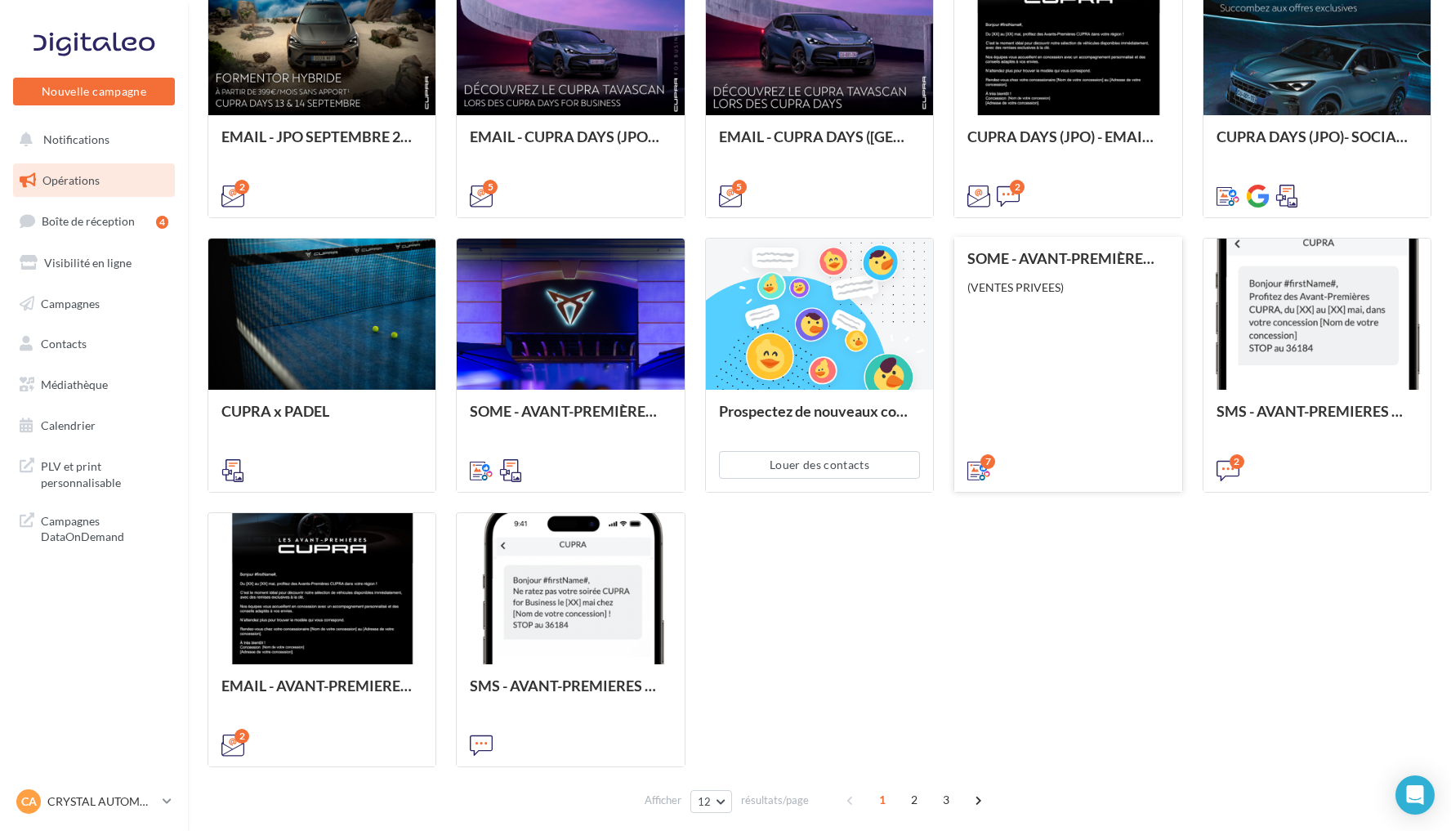
click at [1085, 353] on div "SOME - AVANT-PREMIÈRES CUPRA PART (VENTES PRIVEES) (VENTES PRIVEES)" at bounding box center [1067, 363] width 201 height 227
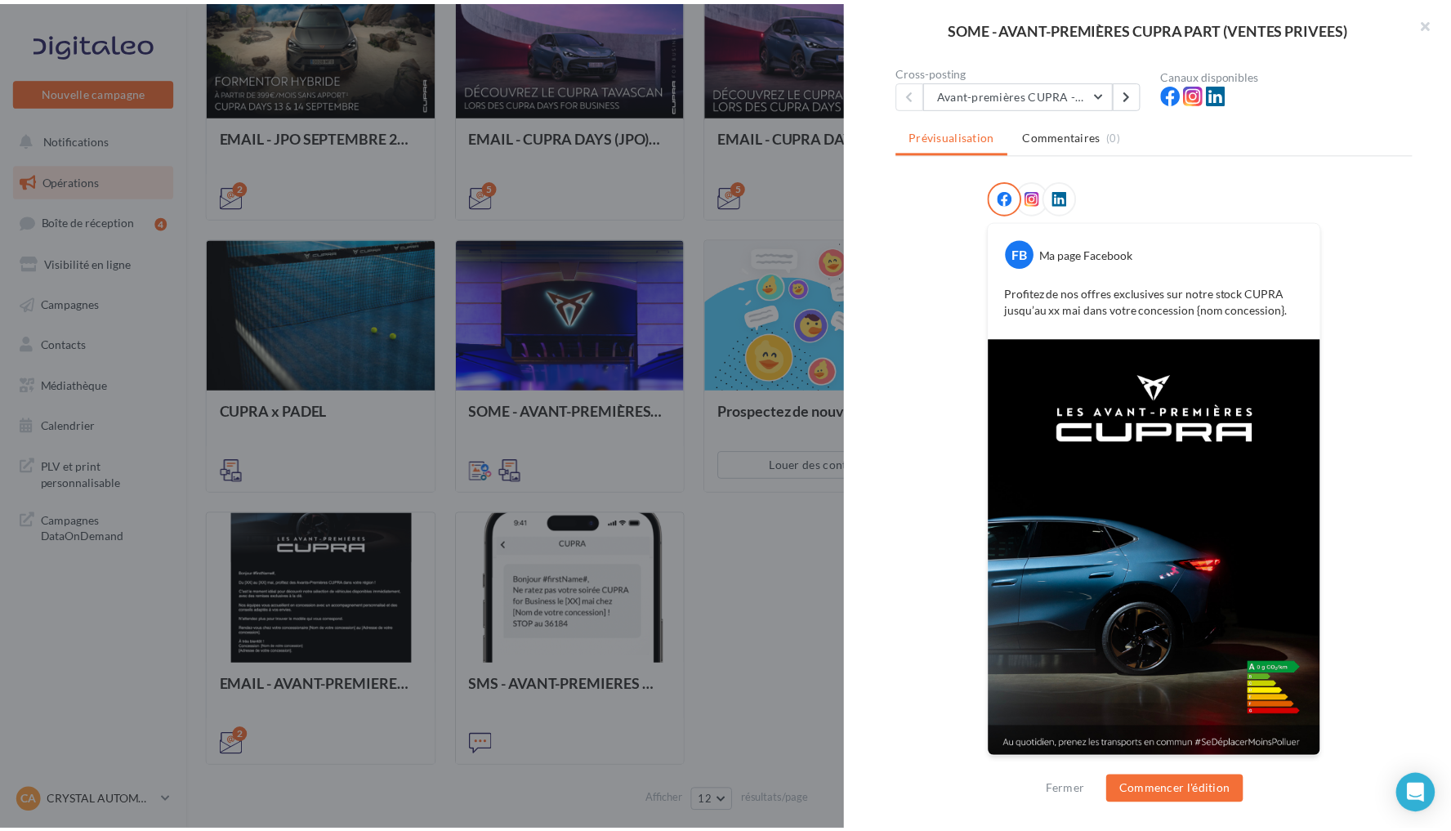
scroll to position [145, 0]
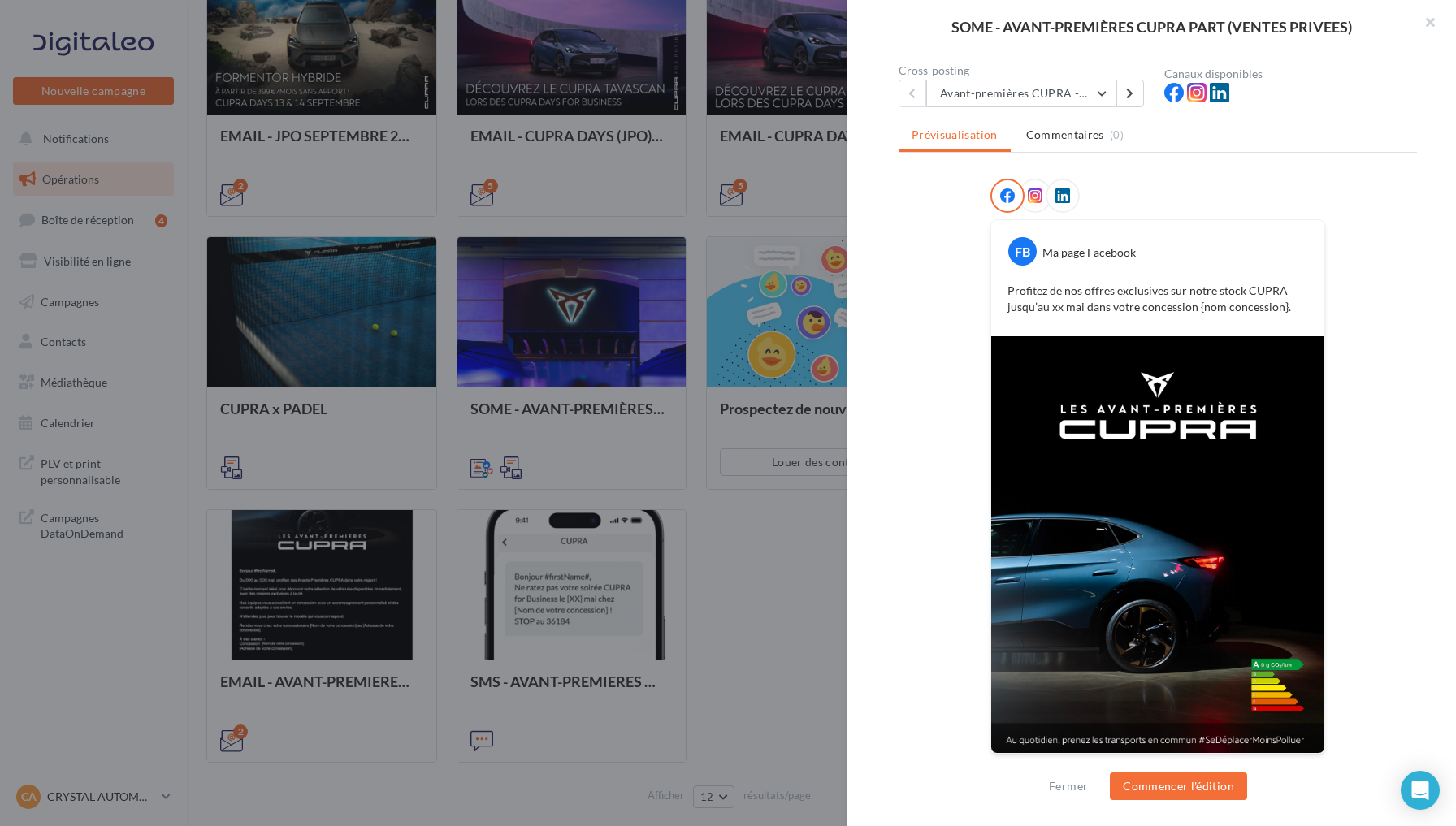
click at [713, 245] on div at bounding box center [728, 413] width 1456 height 826
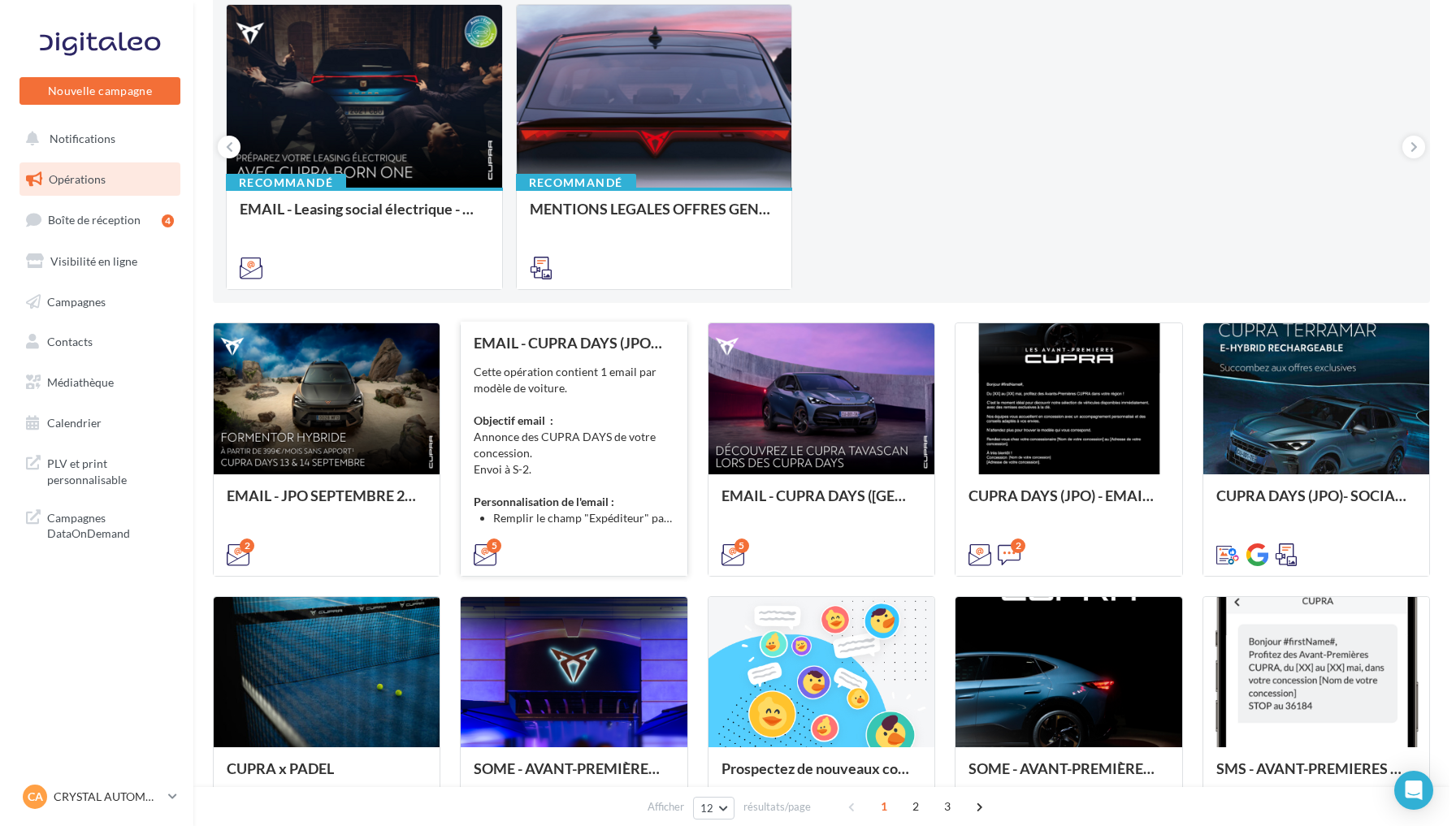
scroll to position [181, 0]
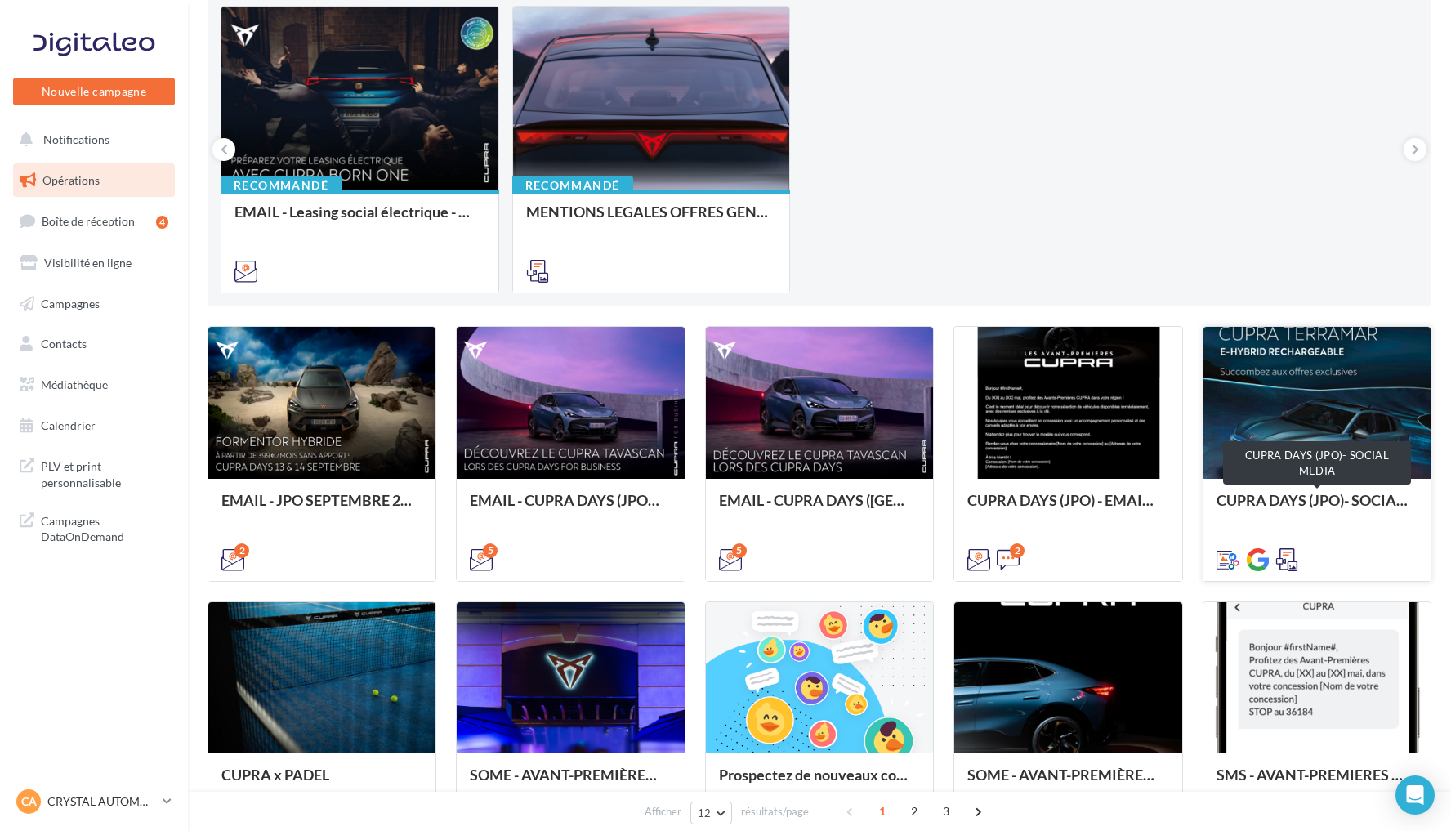
click at [1302, 500] on div "CUPRA DAYS (JPO)- SOCIAL MEDIA" at bounding box center [1317, 508] width 201 height 33
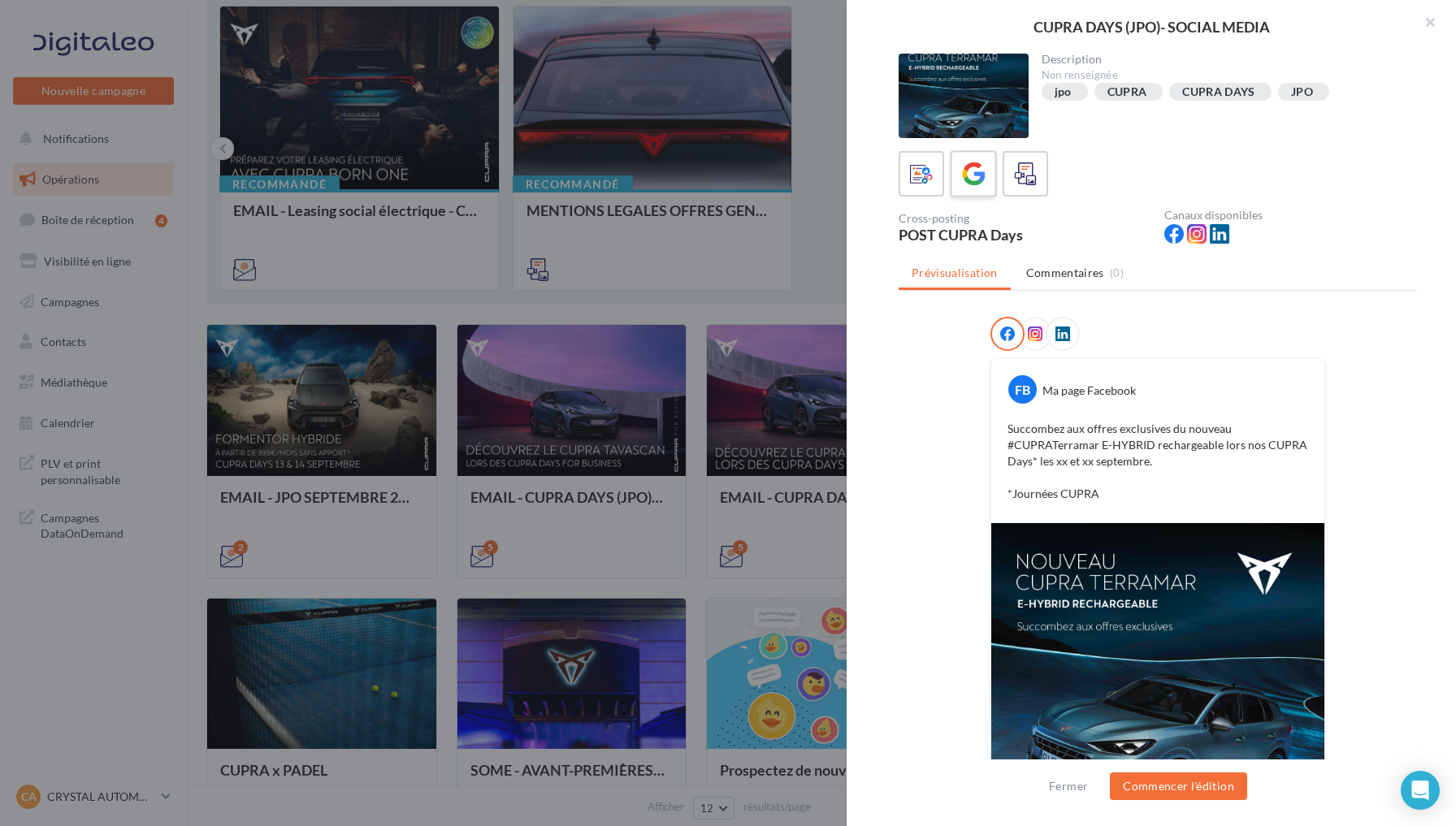
scroll to position [-1, 0]
click at [957, 168] on label at bounding box center [973, 173] width 47 height 47
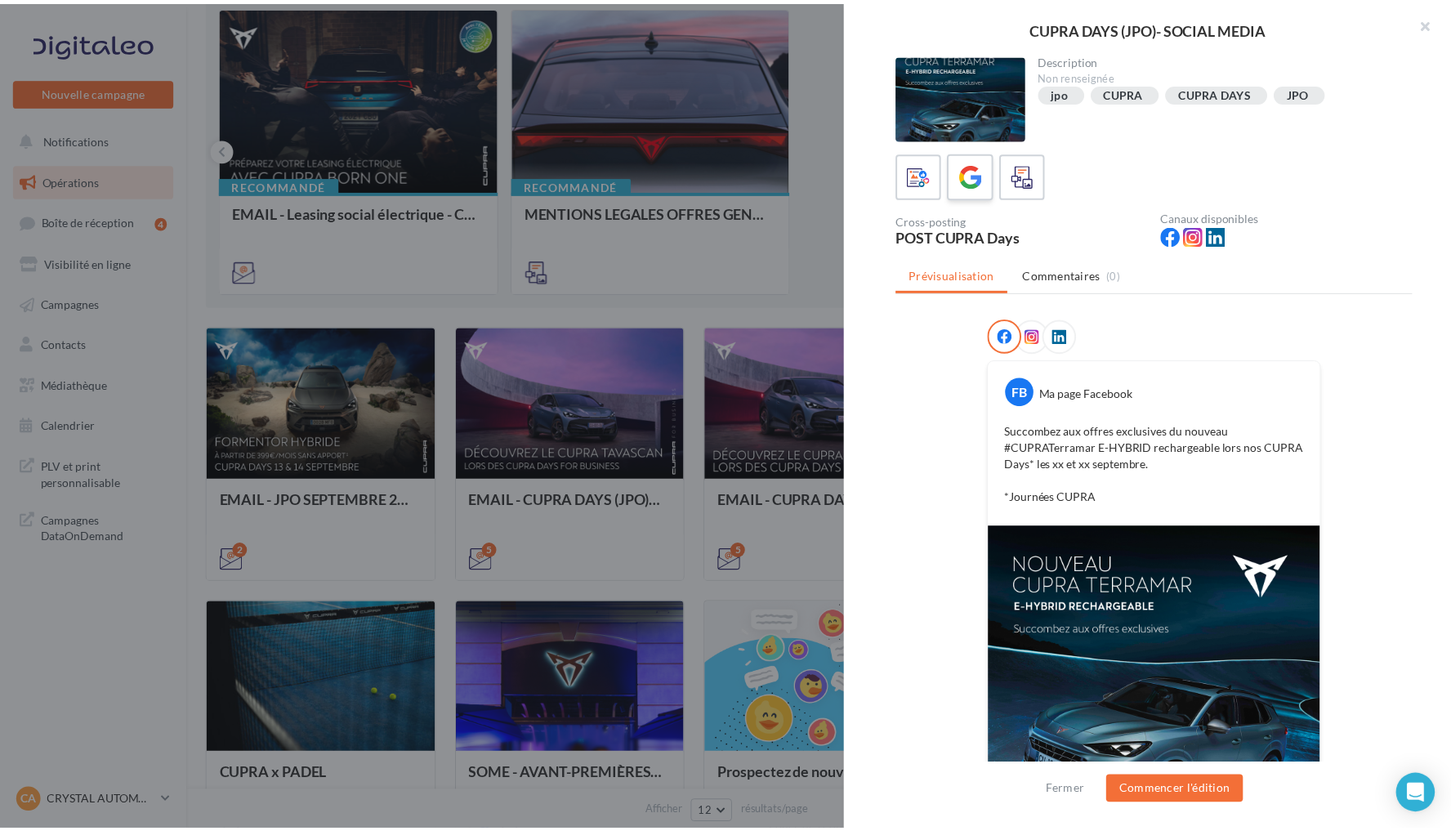
scroll to position [0, 0]
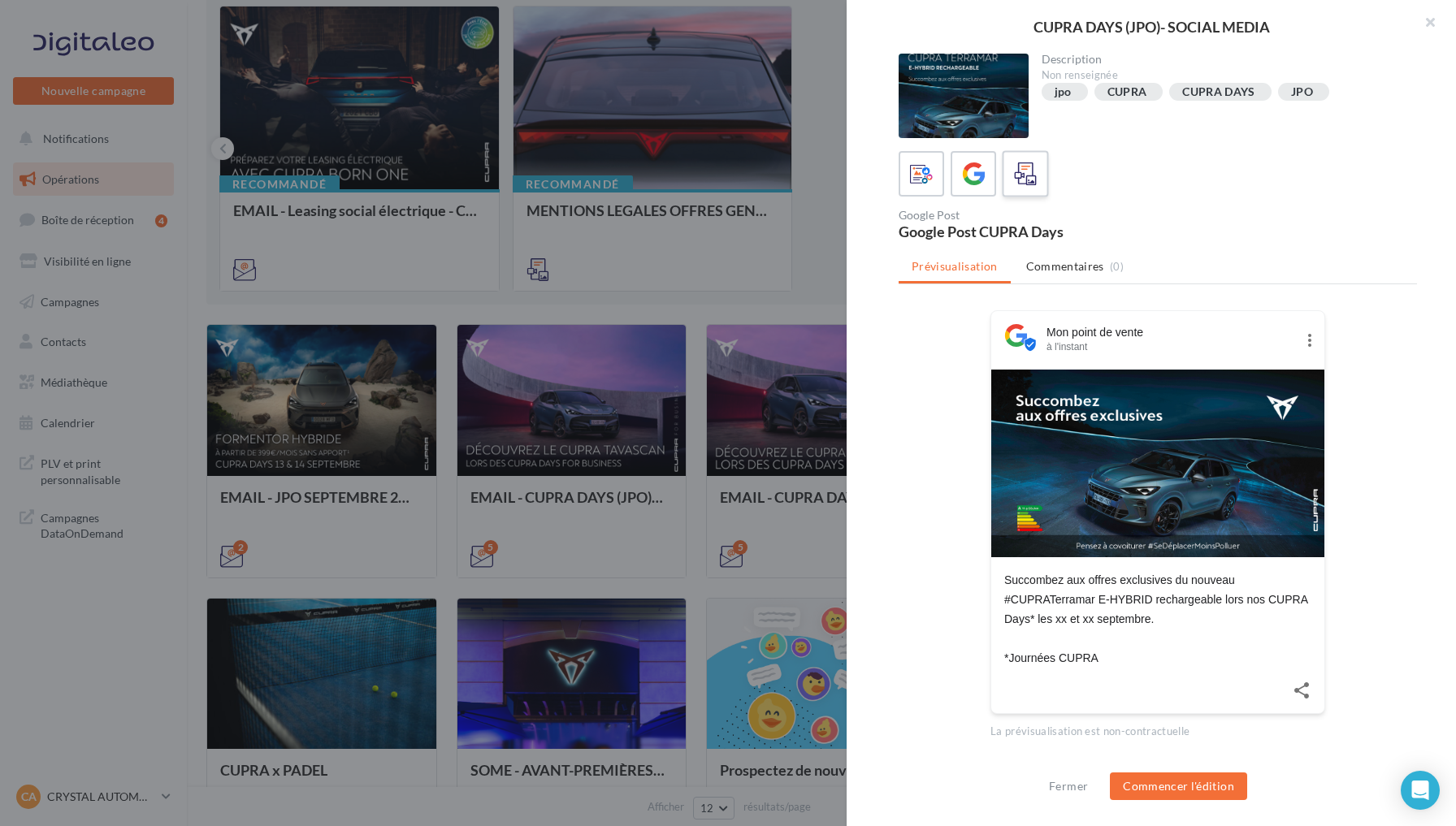
click at [1010, 183] on div at bounding box center [1025, 174] width 30 height 30
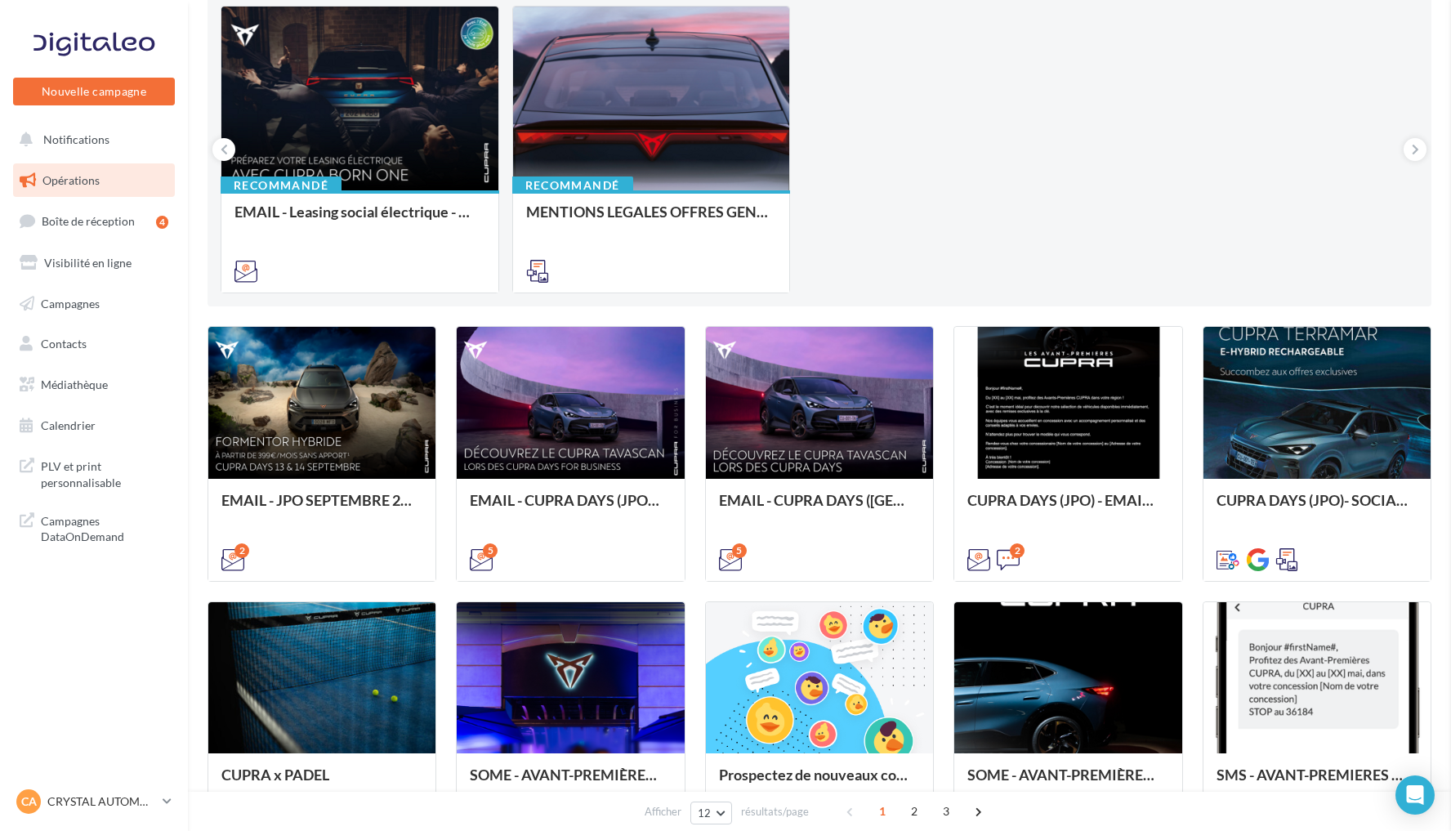
click at [111, 801] on p "CRYSTAL AUTOMOBILES" at bounding box center [101, 801] width 109 height 16
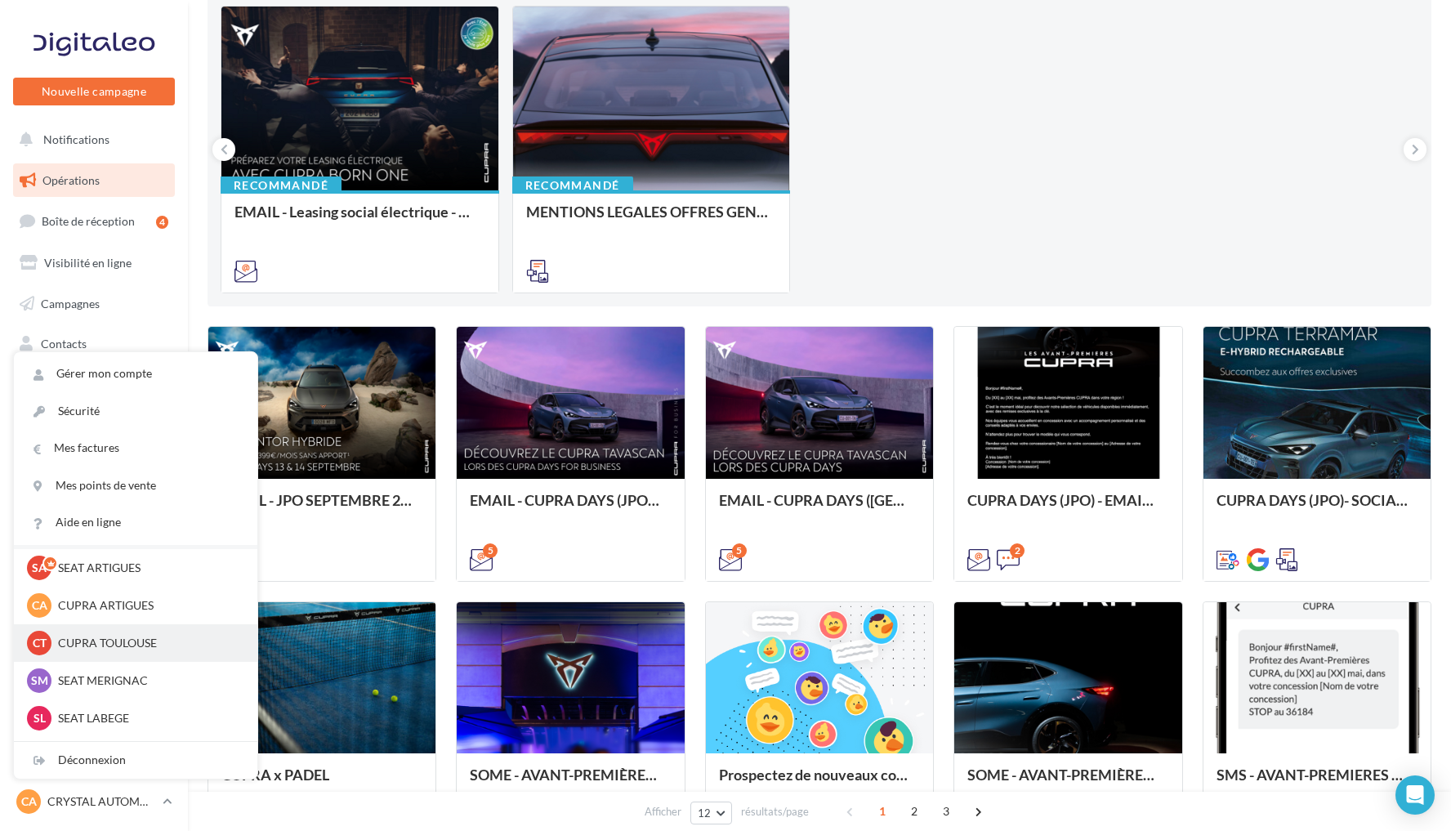
scroll to position [52, 0]
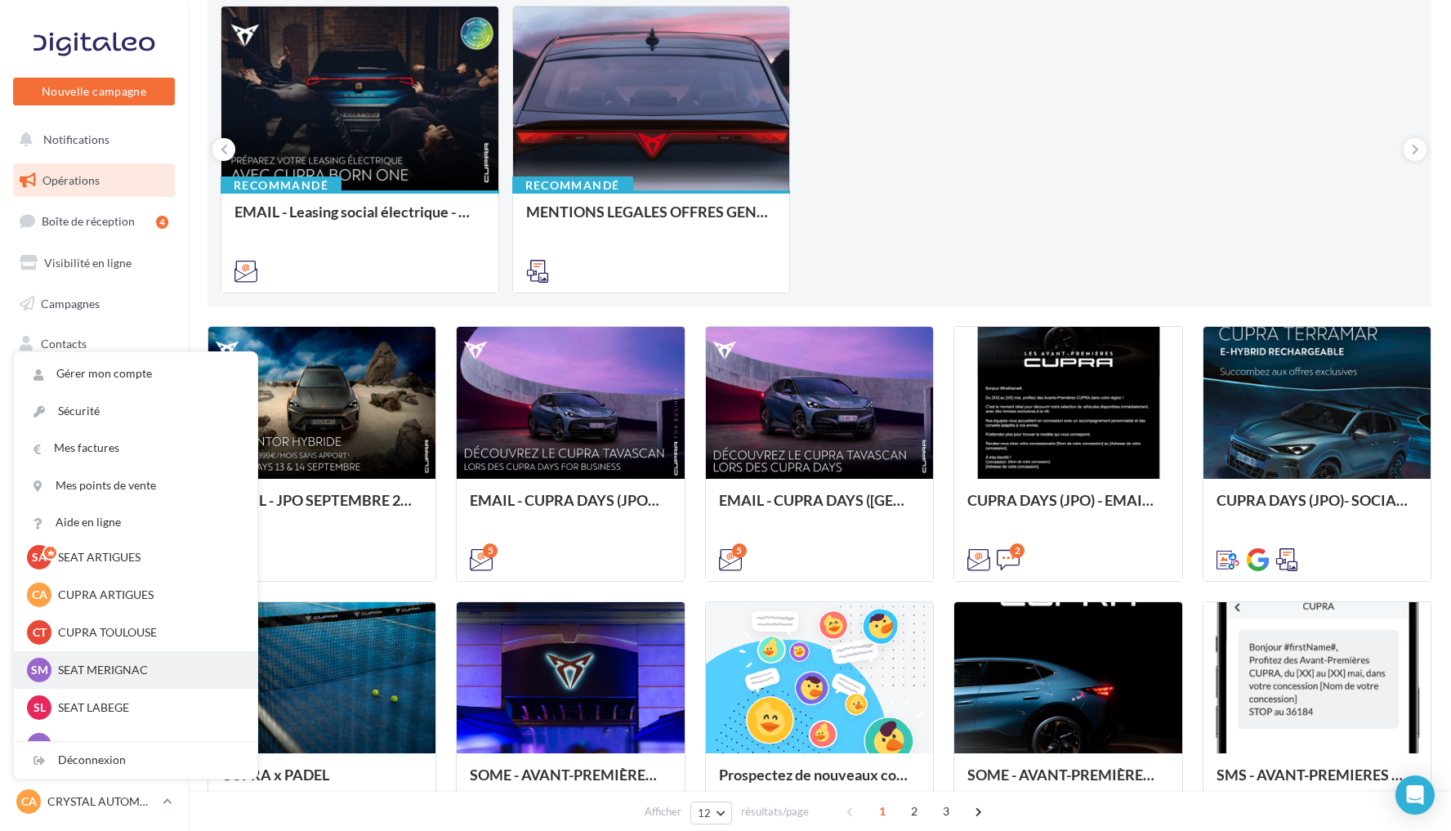
click at [107, 668] on p "SEAT MERIGNAC" at bounding box center [148, 670] width 180 height 16
